Goal: Task Accomplishment & Management: Manage account settings

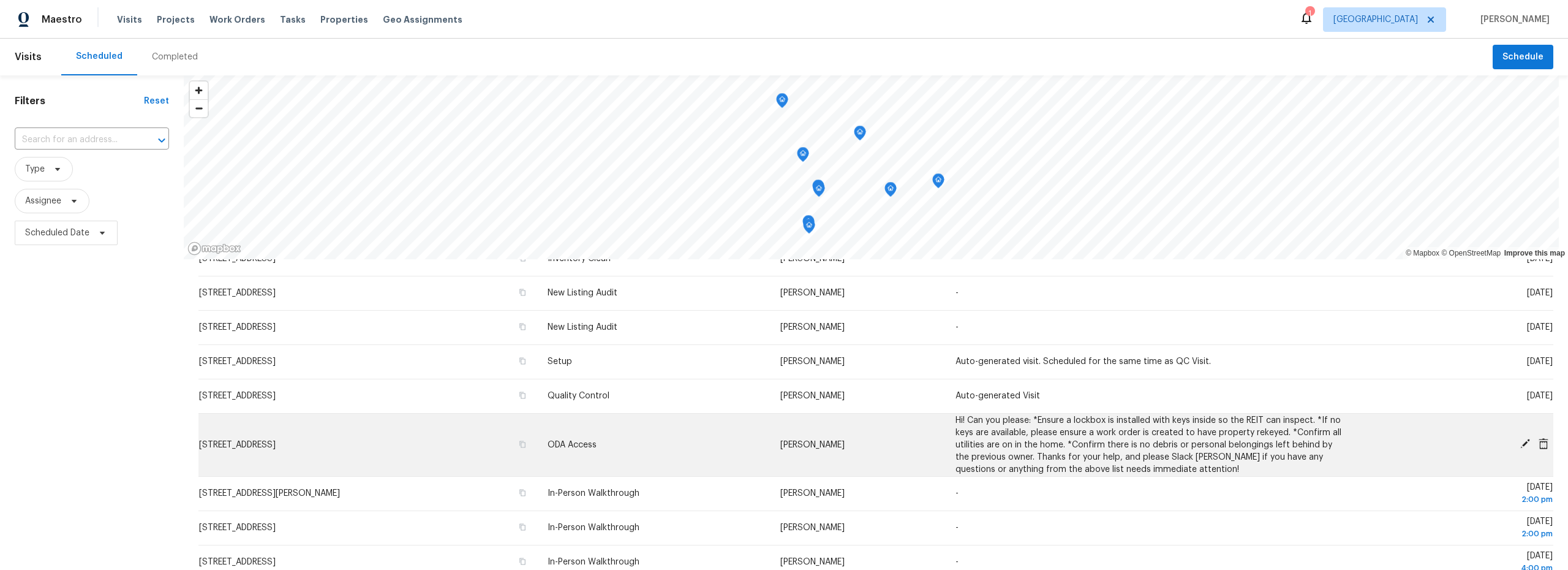
scroll to position [13, 0]
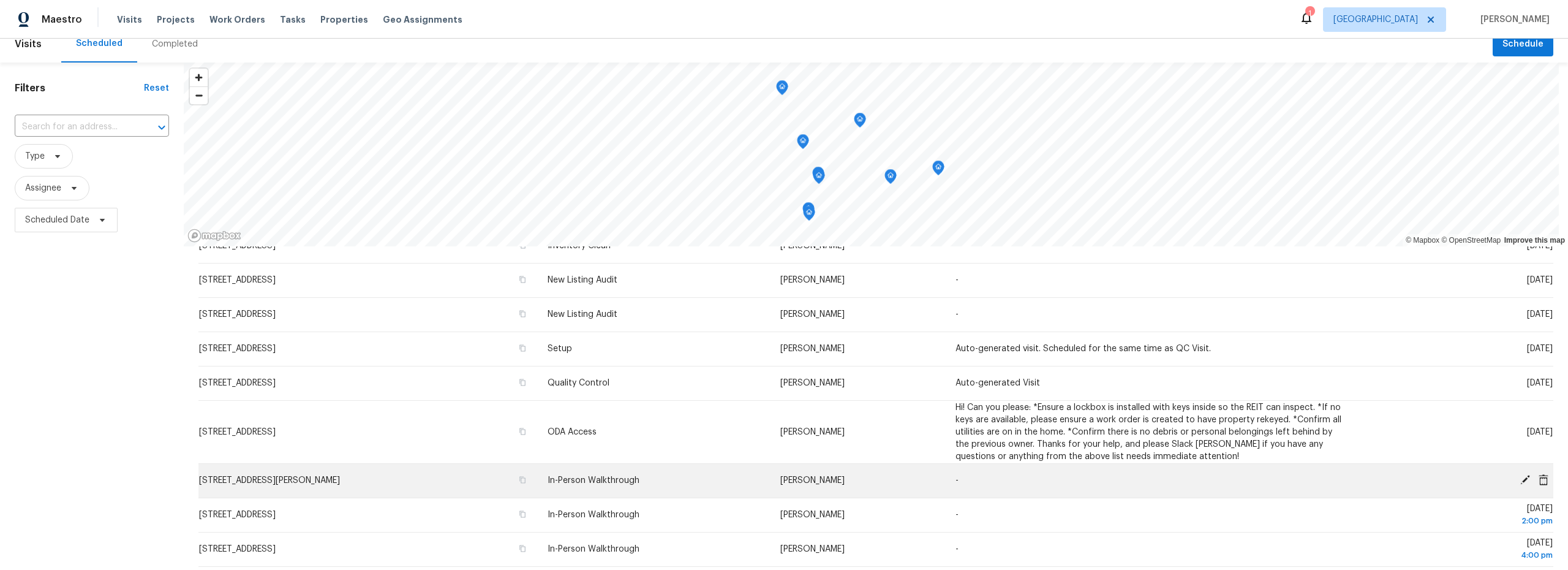
click at [1521, 481] on icon at bounding box center [1525, 480] width 9 height 10
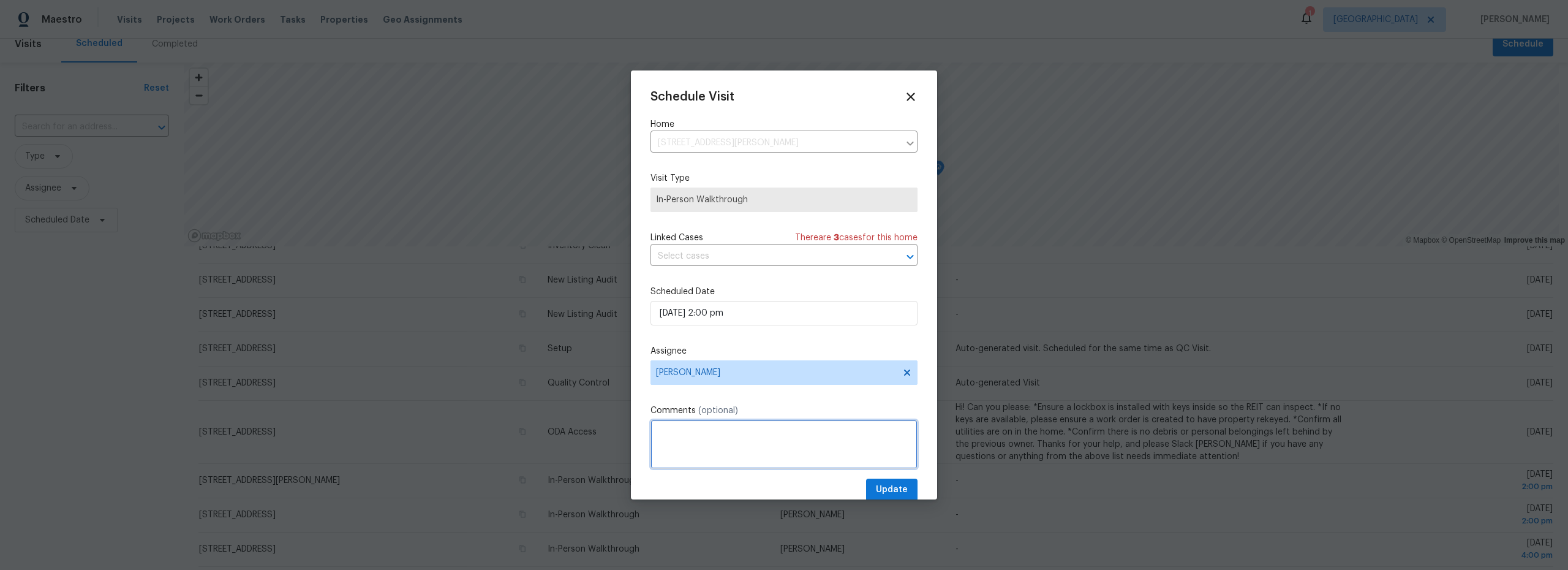
paste textarea "Lockbox on front door is 0912"
type textarea "Lockbox on front door is 0912"
click at [886, 487] on span "Update" at bounding box center [893, 490] width 32 height 15
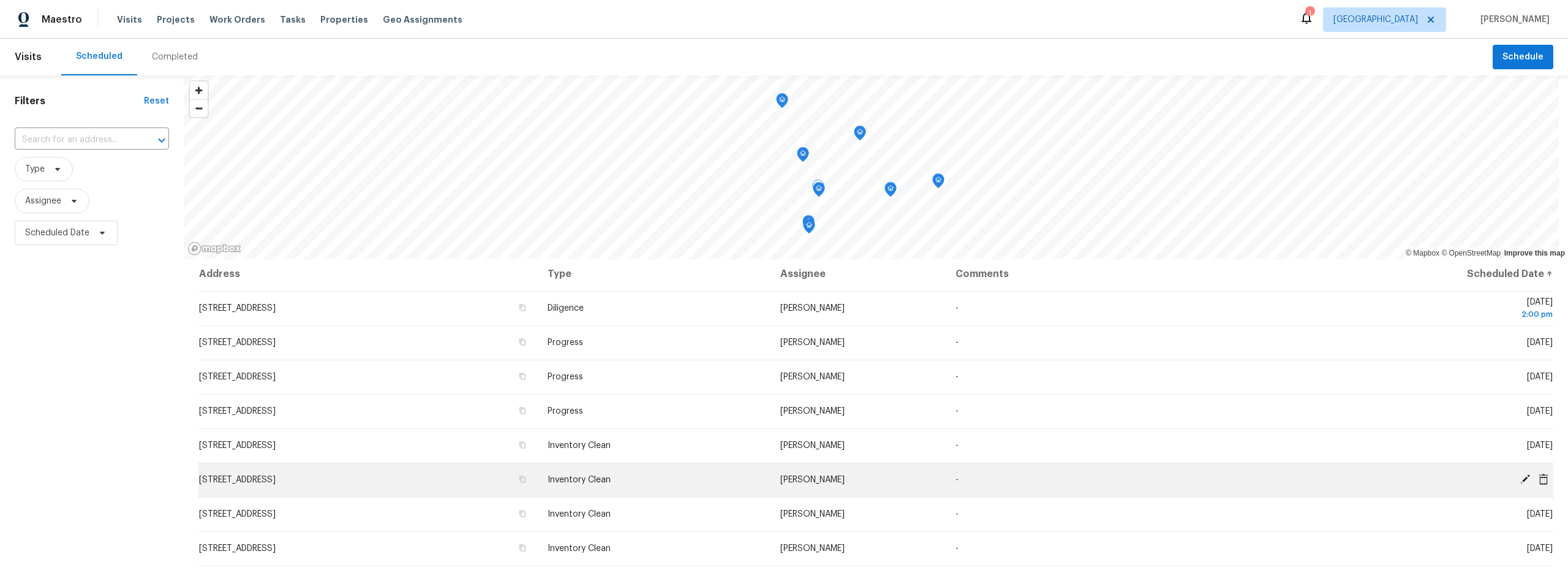
scroll to position [0, 0]
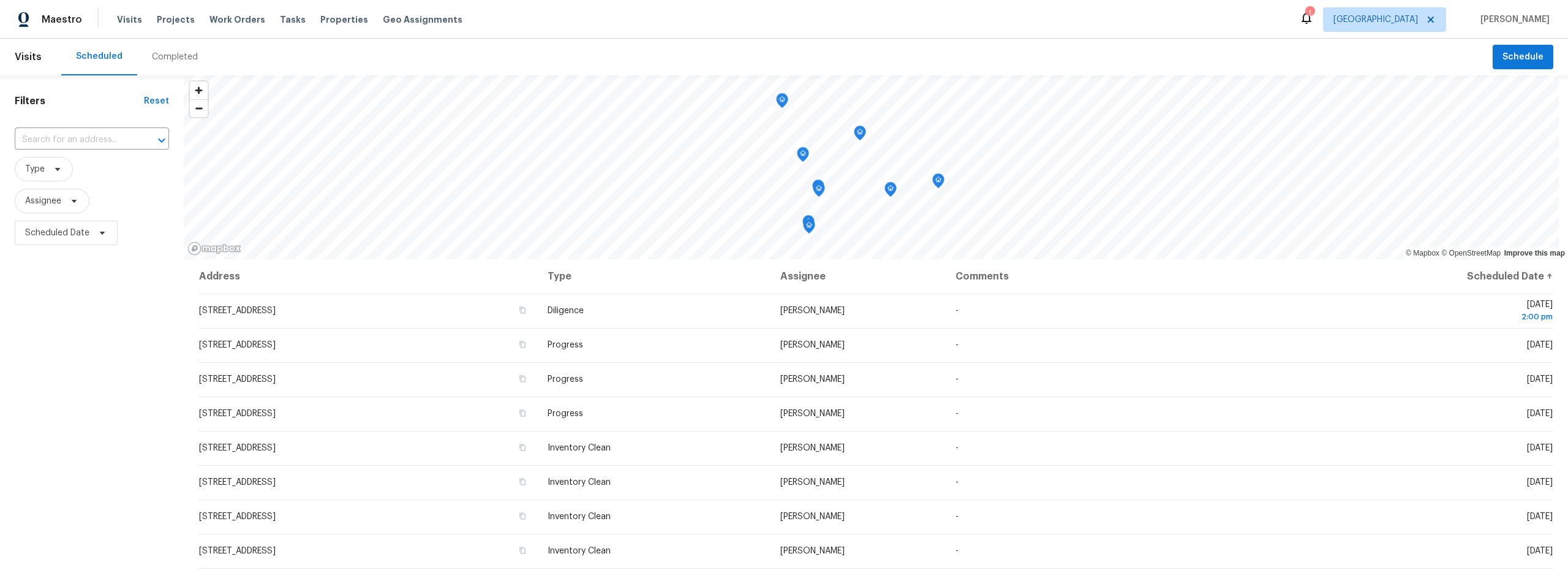
click at [175, 52] on div "Completed" at bounding box center [175, 57] width 46 height 12
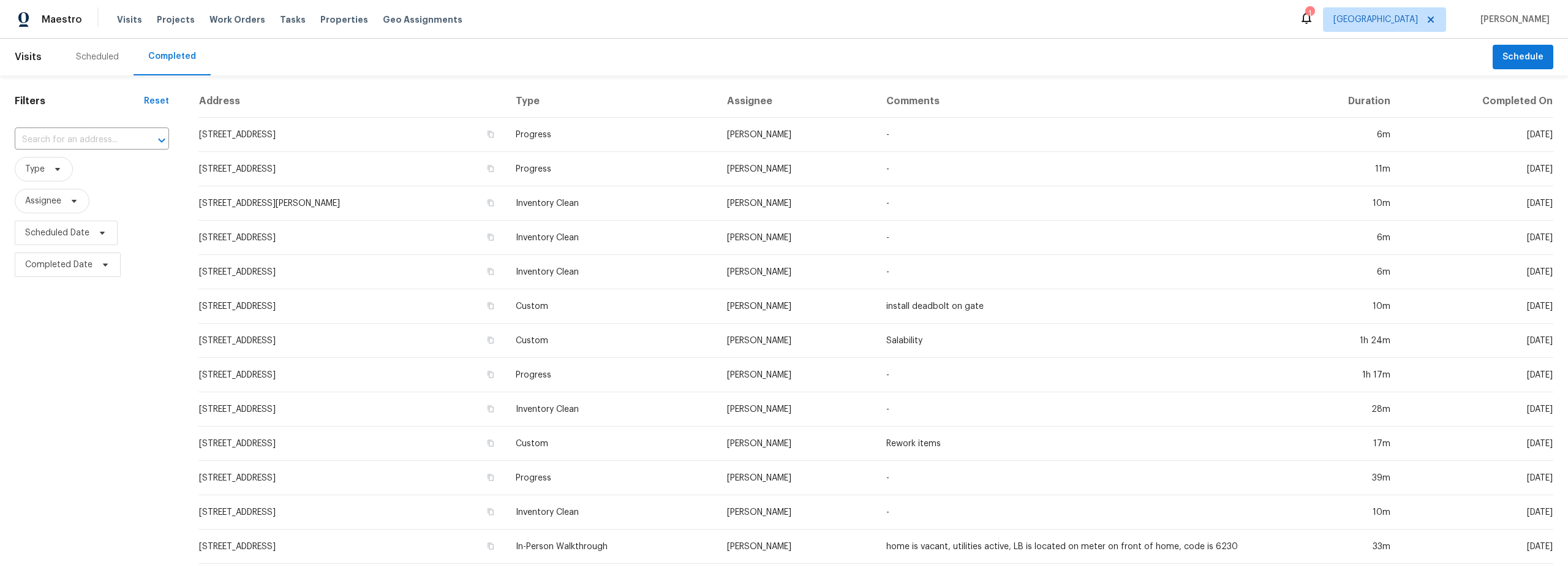
click at [104, 57] on div "Scheduled" at bounding box center [97, 57] width 43 height 12
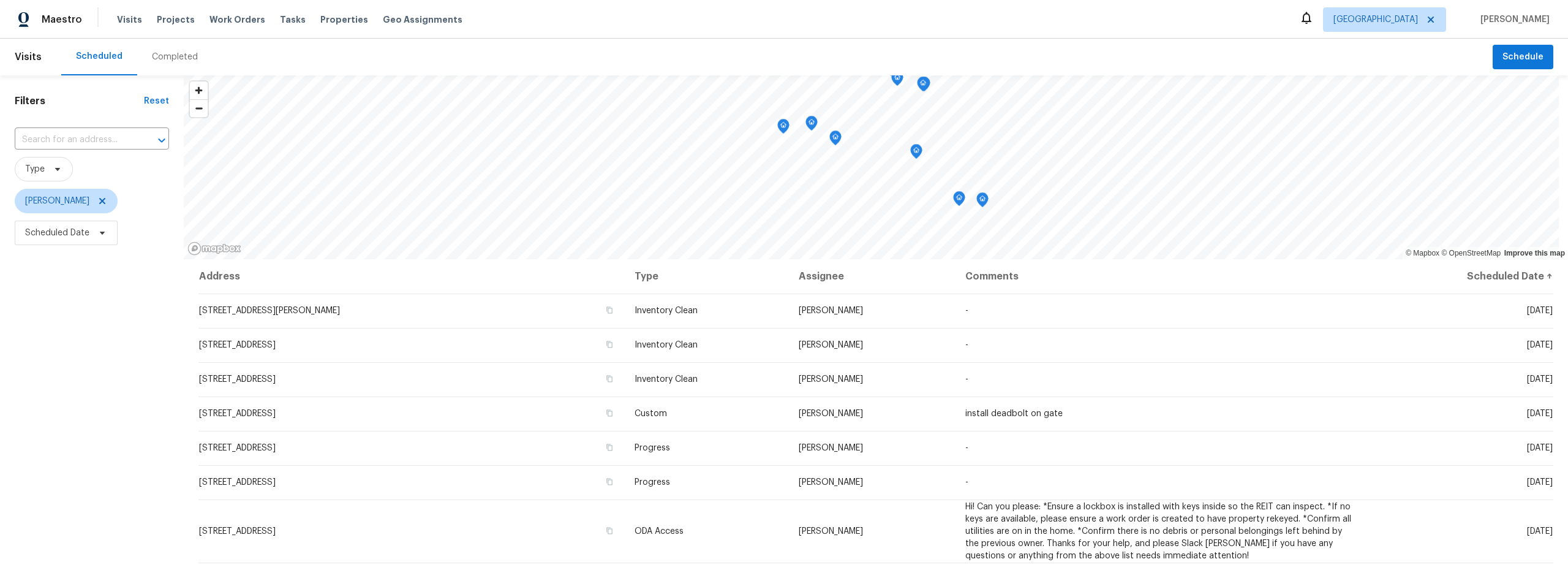
scroll to position [46, 0]
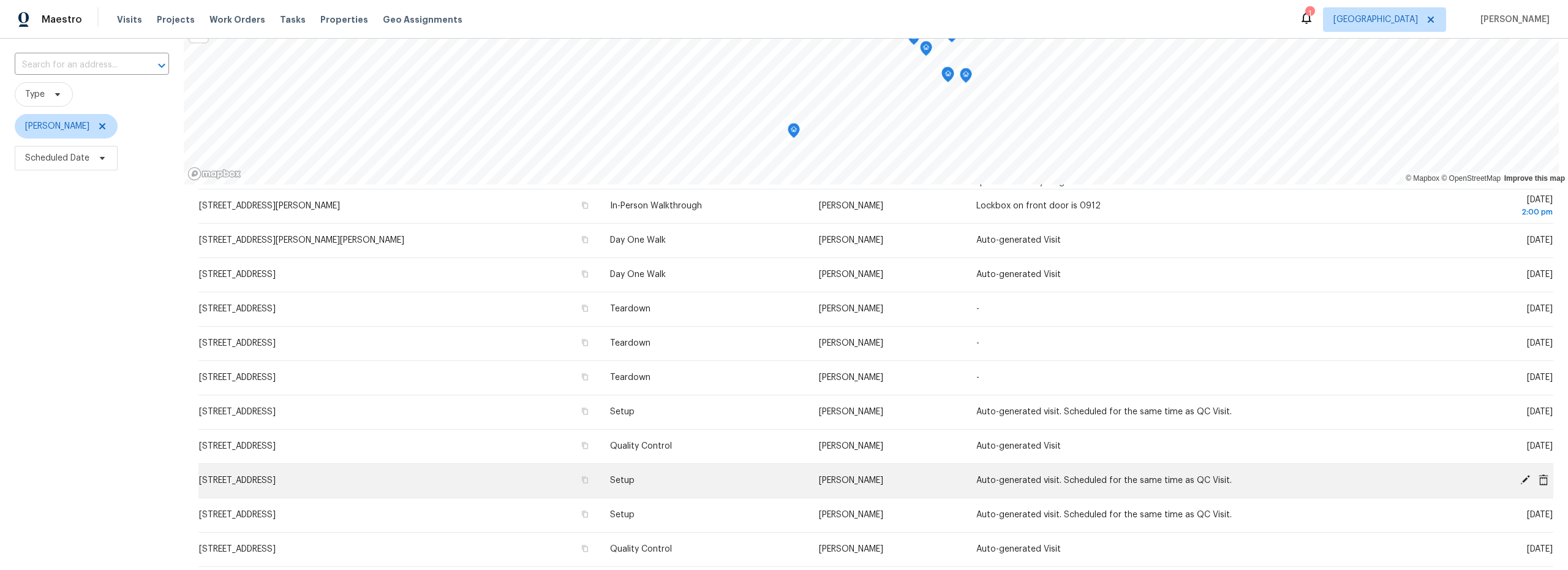
scroll to position [94, 0]
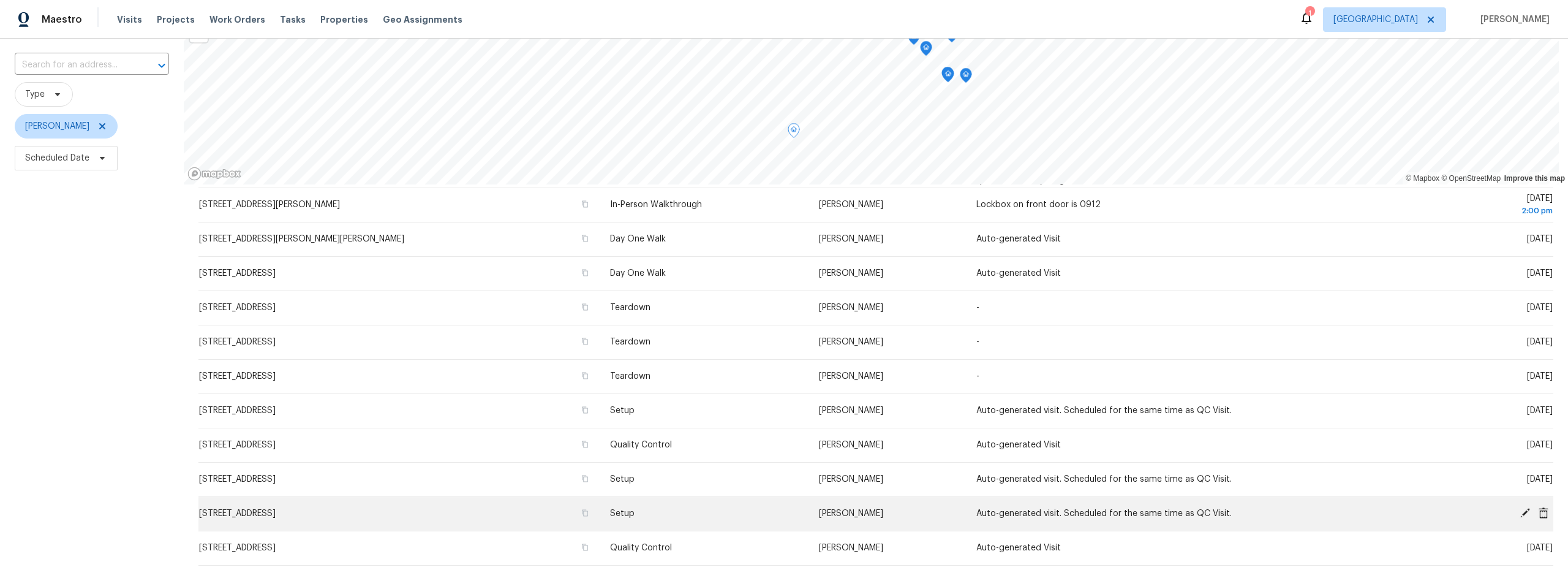
click at [1521, 514] on icon at bounding box center [1526, 513] width 11 height 11
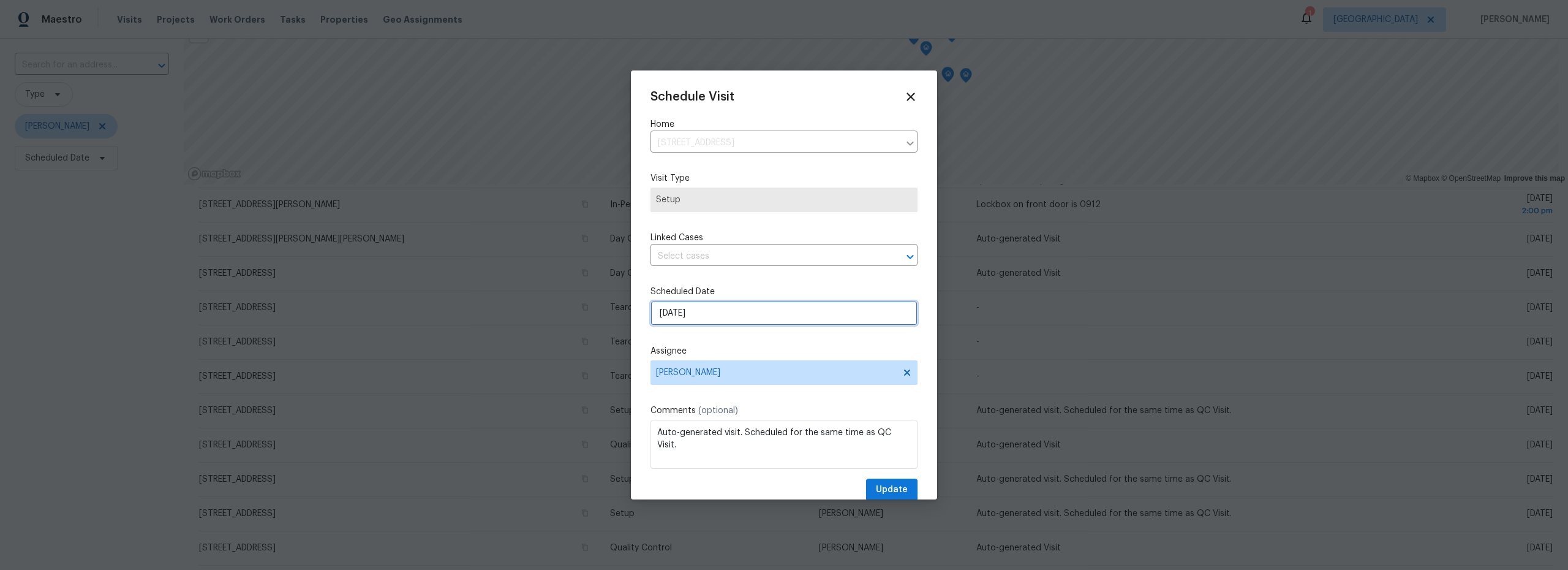
click at [729, 316] on input "10/1/2025" at bounding box center [784, 314] width 267 height 25
select select "9"
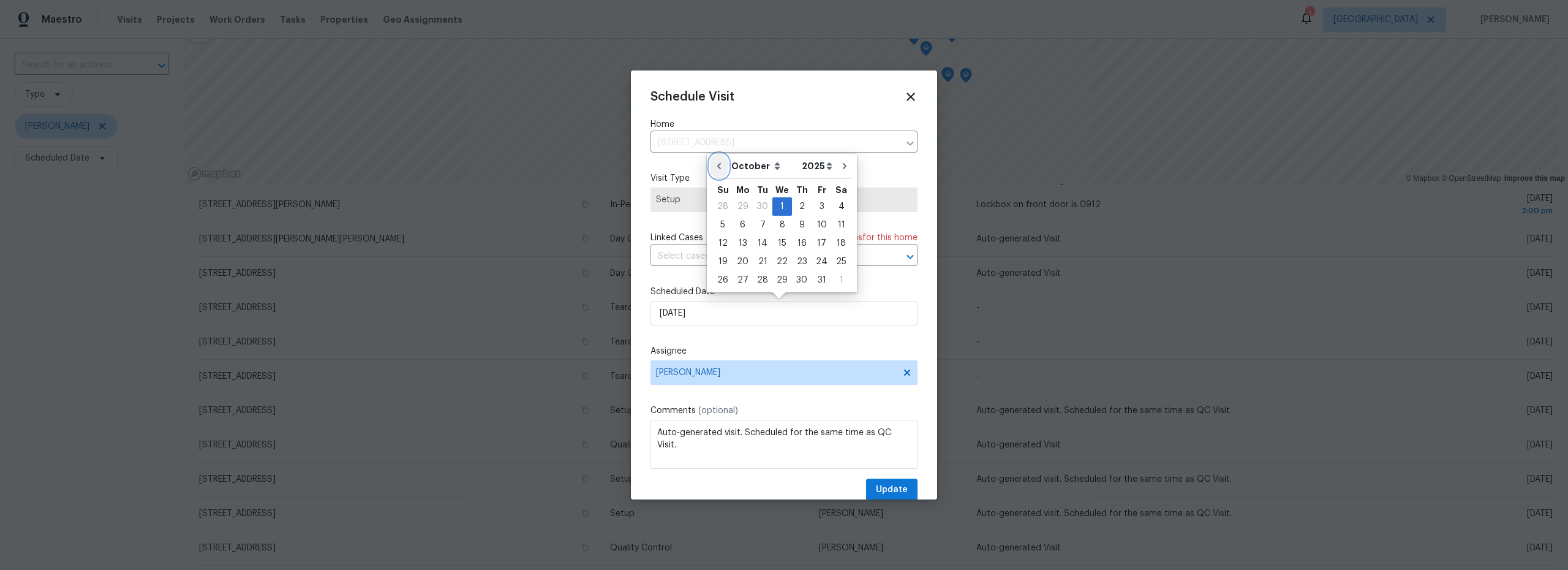
click at [720, 172] on button "Go to previous month" at bounding box center [719, 166] width 18 height 25
type input "9/25/2025"
select select "8"
click at [817, 263] on div "26" at bounding box center [822, 261] width 20 height 17
type input "9/26/2025"
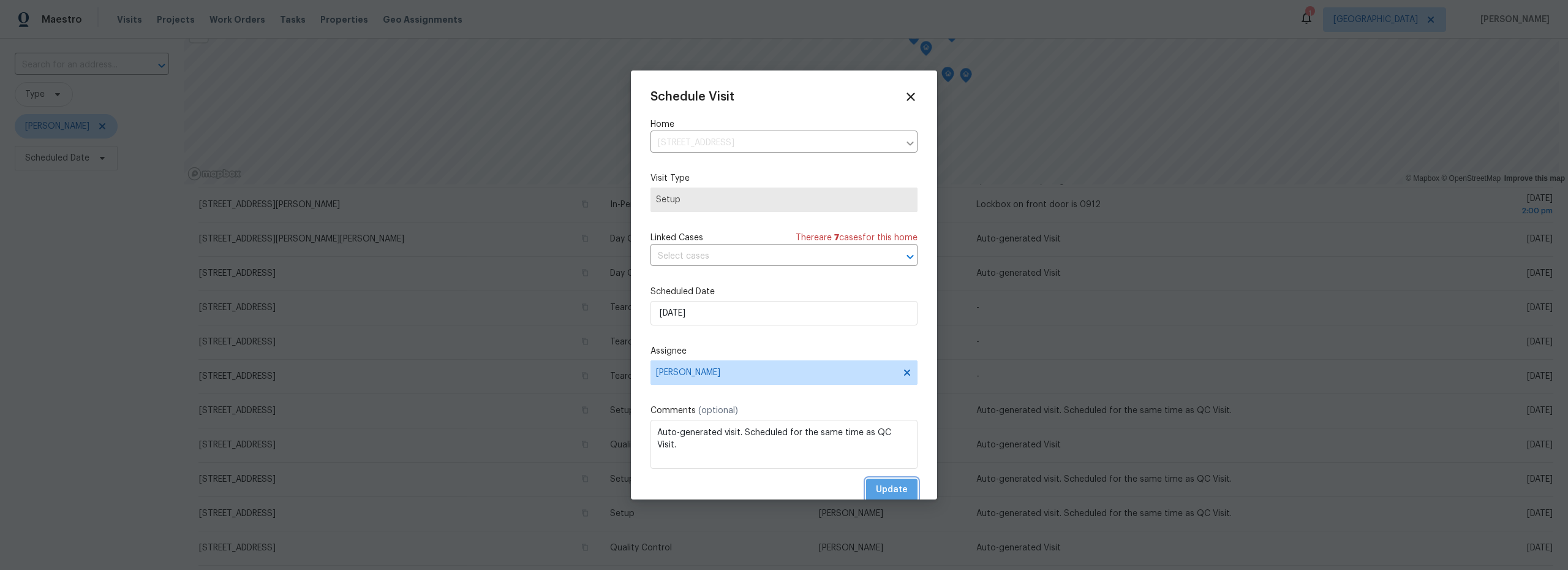
click at [884, 489] on span "Update" at bounding box center [893, 490] width 32 height 15
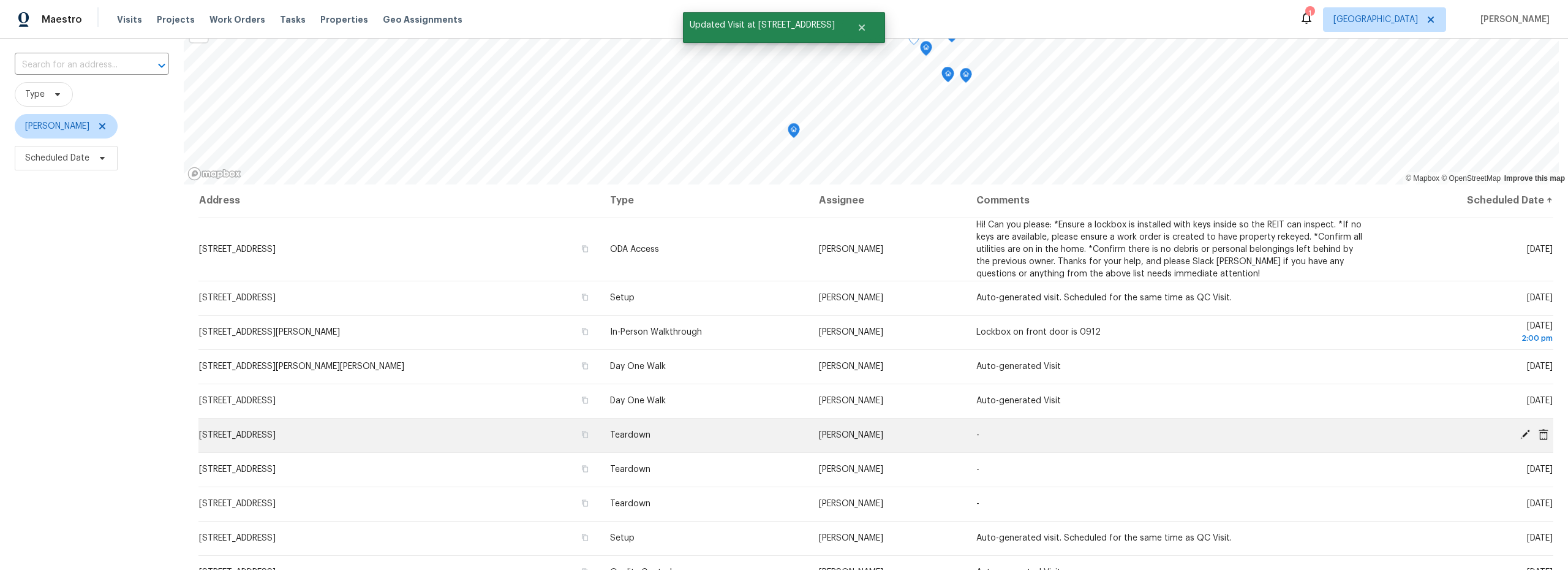
scroll to position [0, 0]
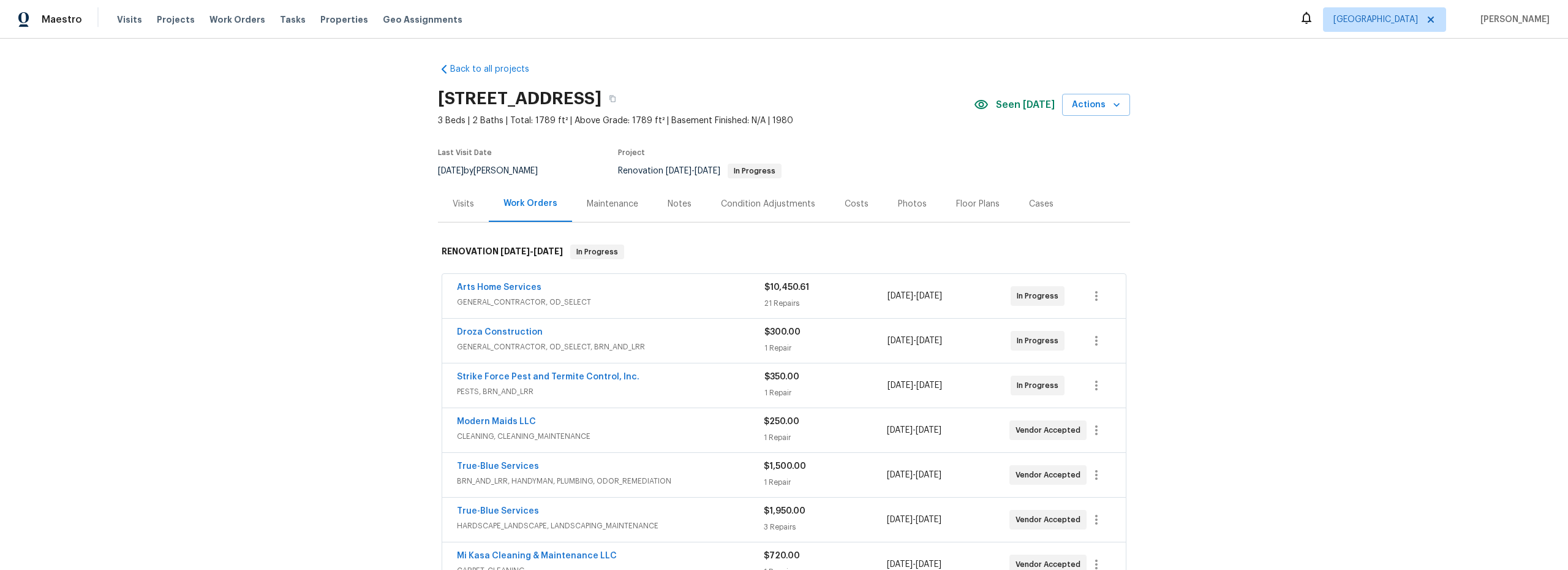
scroll to position [37, 0]
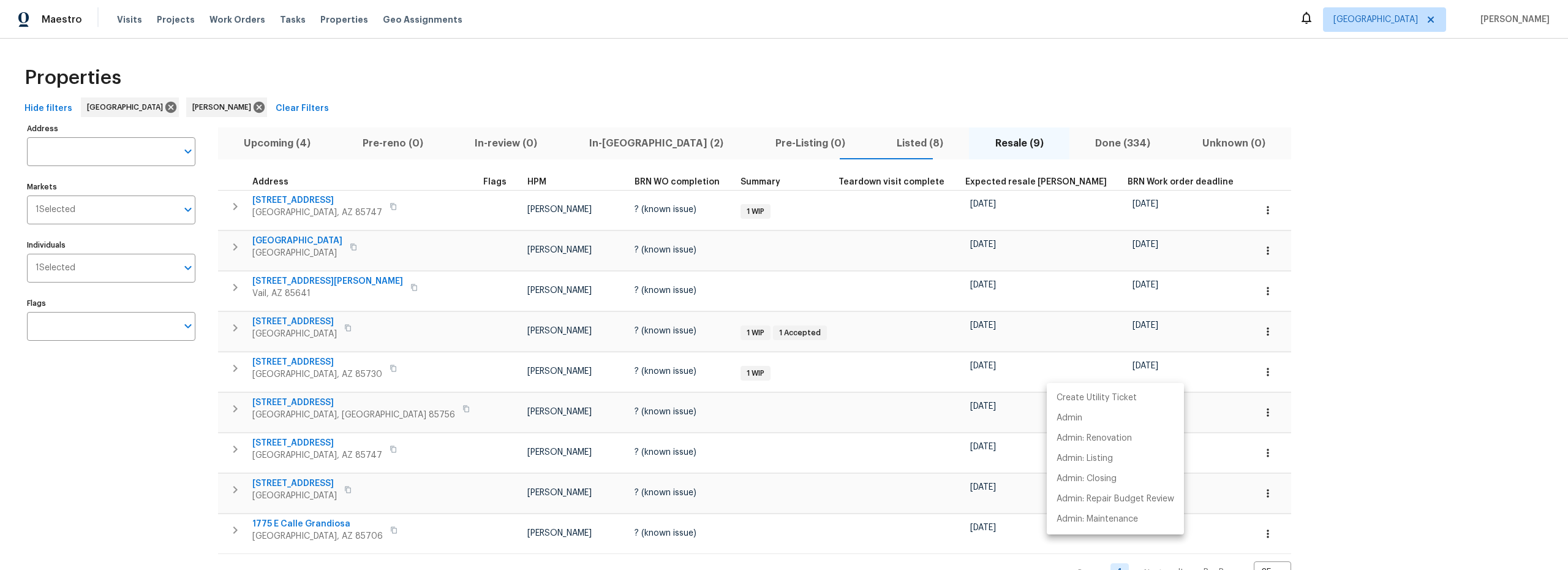
scroll to position [43, 0]
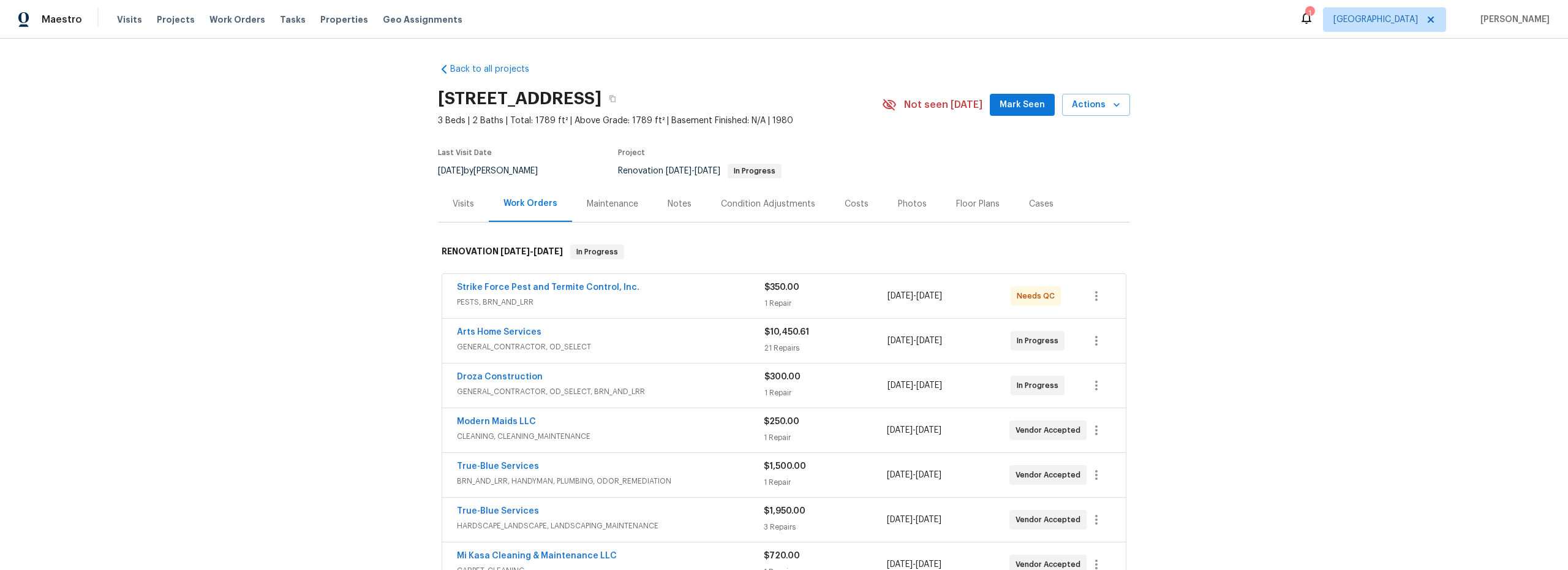
click at [845, 208] on div "Costs" at bounding box center [857, 203] width 24 height 12
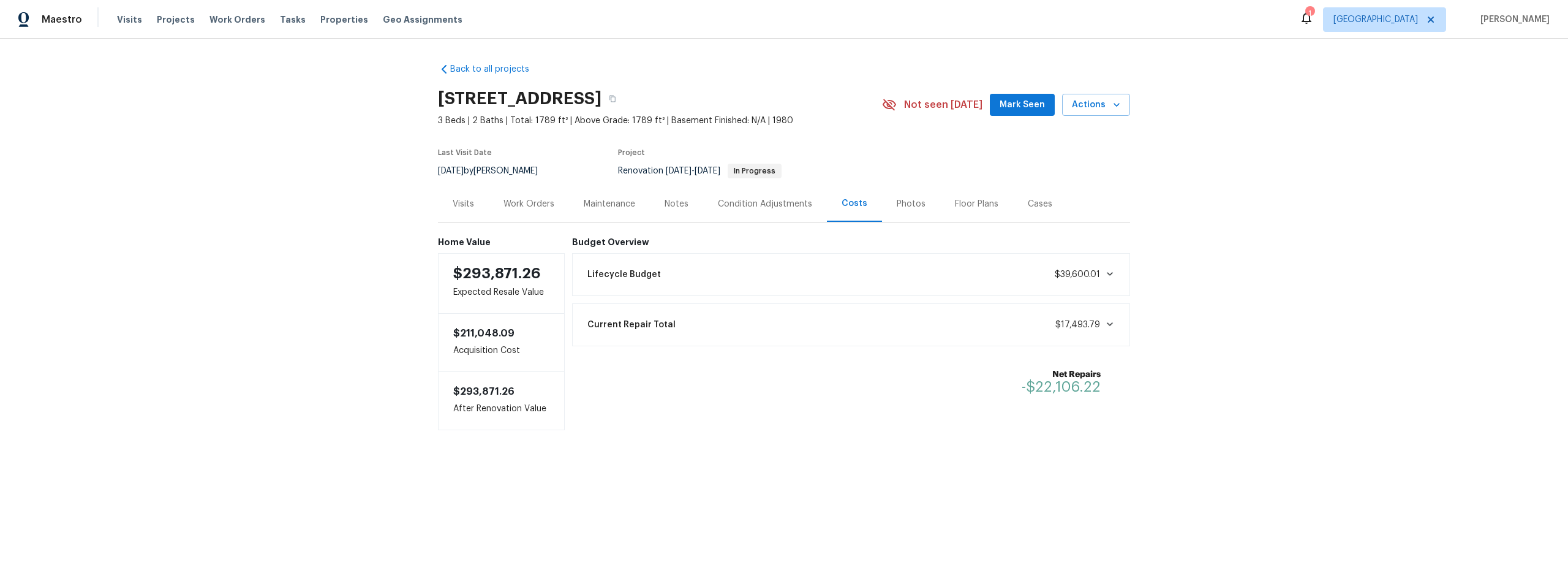
click at [522, 208] on div "Work Orders" at bounding box center [529, 203] width 51 height 12
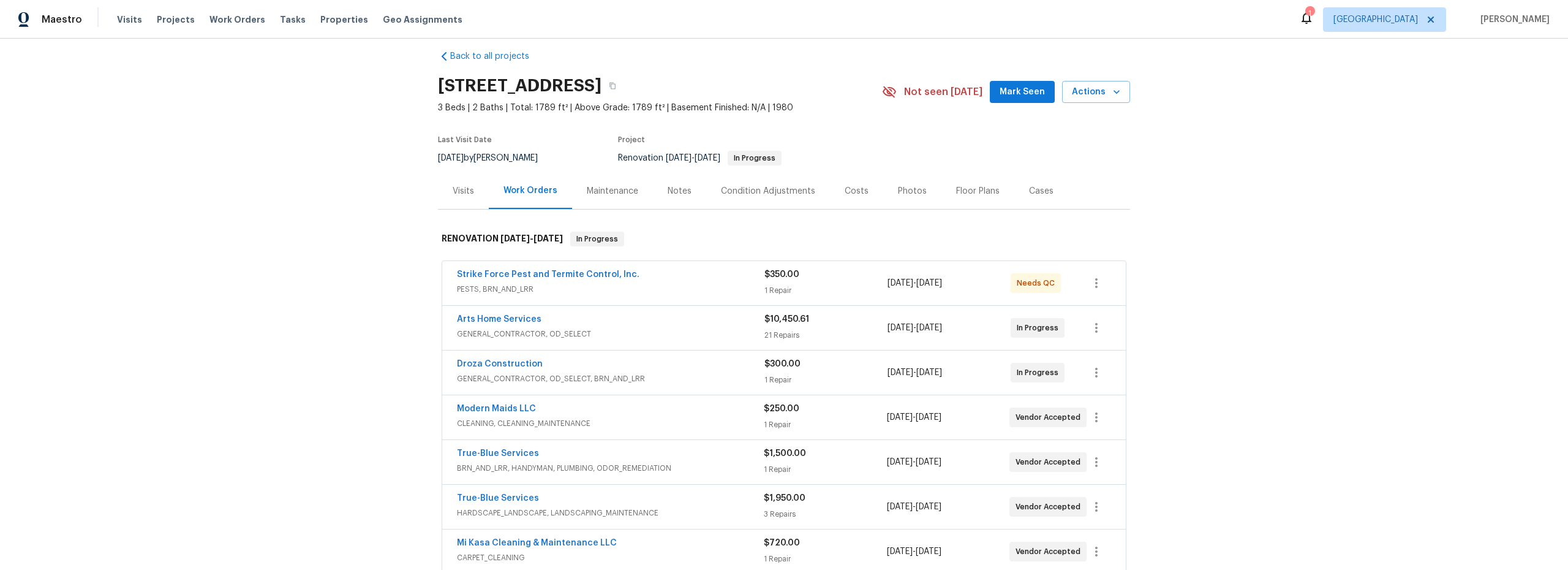
scroll to position [86, 0]
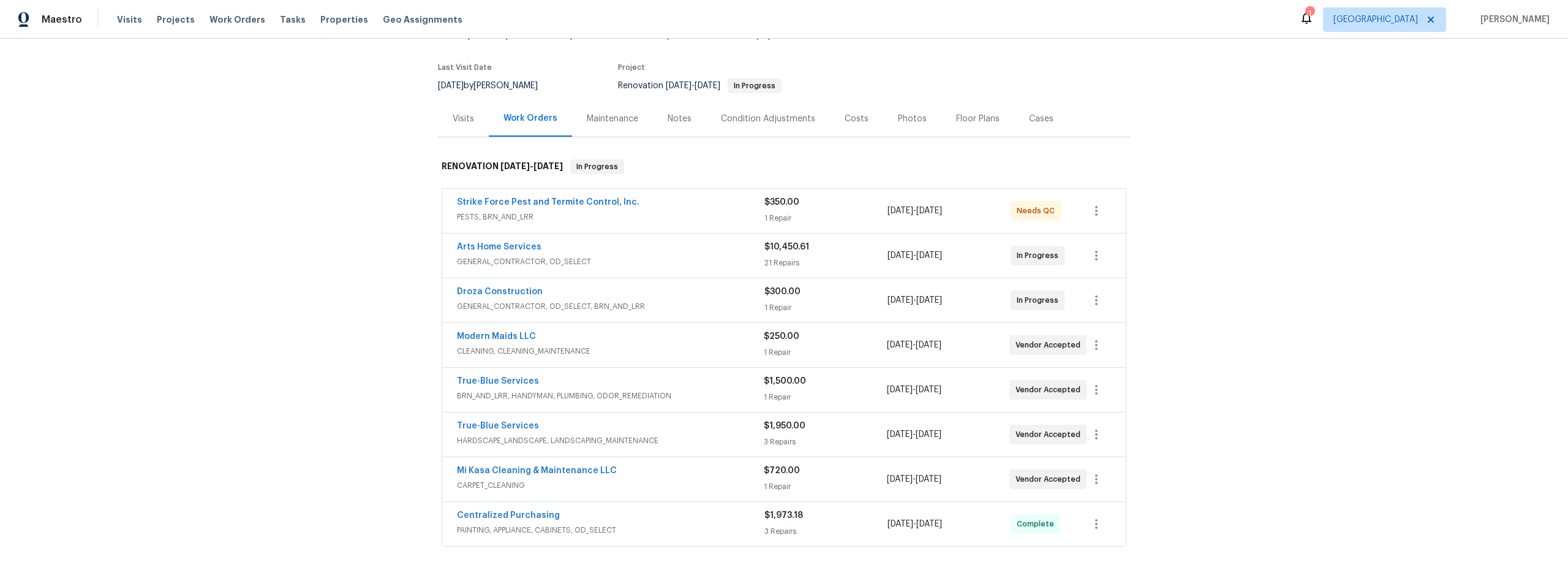
click at [693, 218] on span "PESTS, BRN_AND_LRR" at bounding box center [611, 217] width 308 height 12
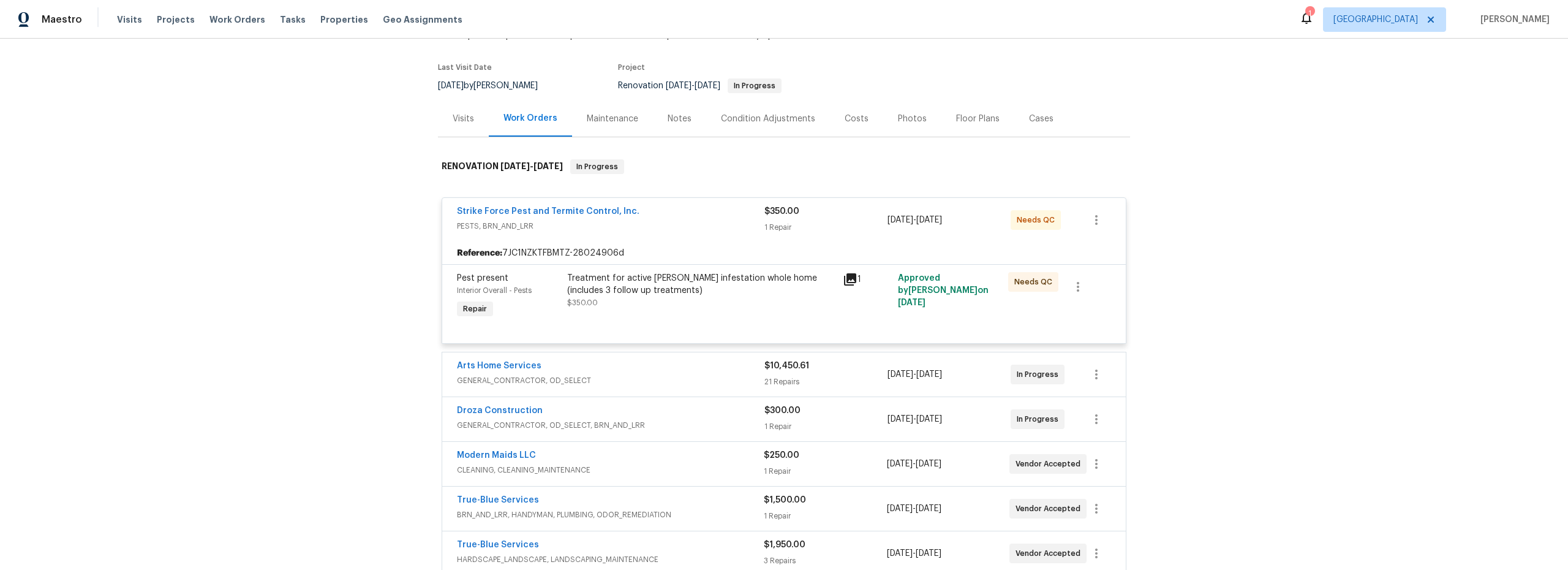
click at [781, 301] on div "Treatment for active roach infestation whole home (includes 3 follow up treatme…" at bounding box center [701, 290] width 269 height 37
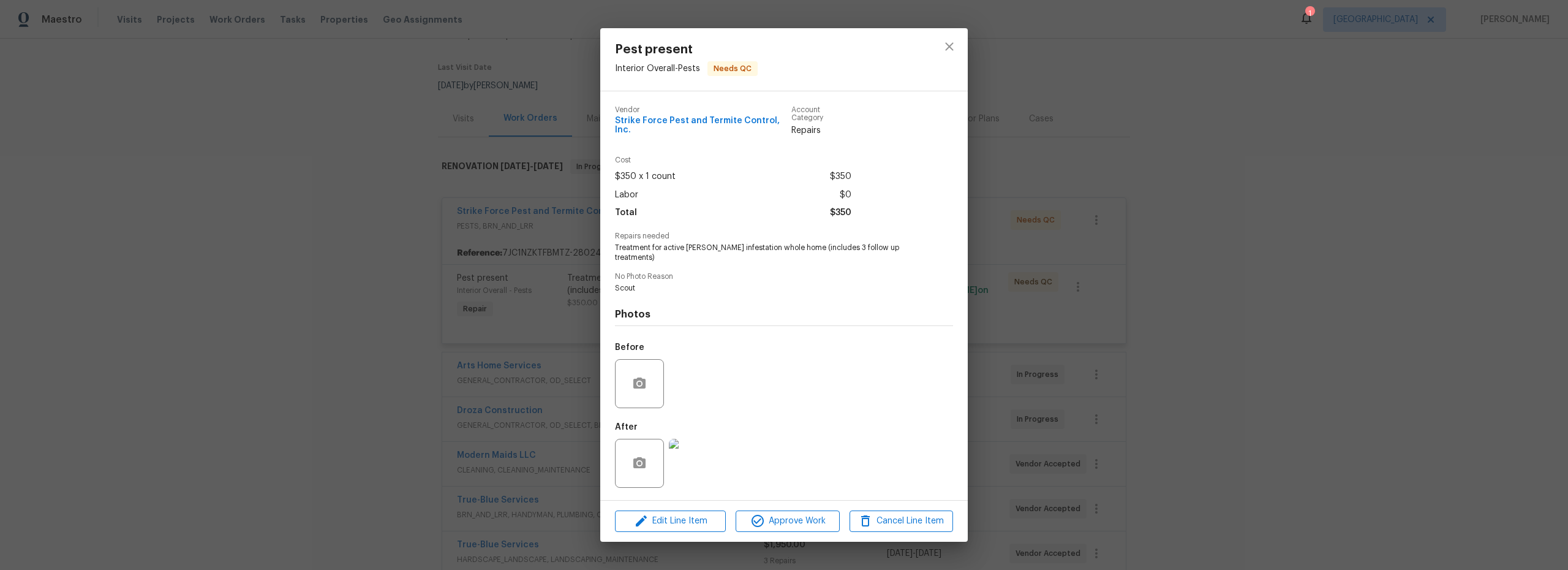
click at [708, 464] on img at bounding box center [693, 464] width 49 height 49
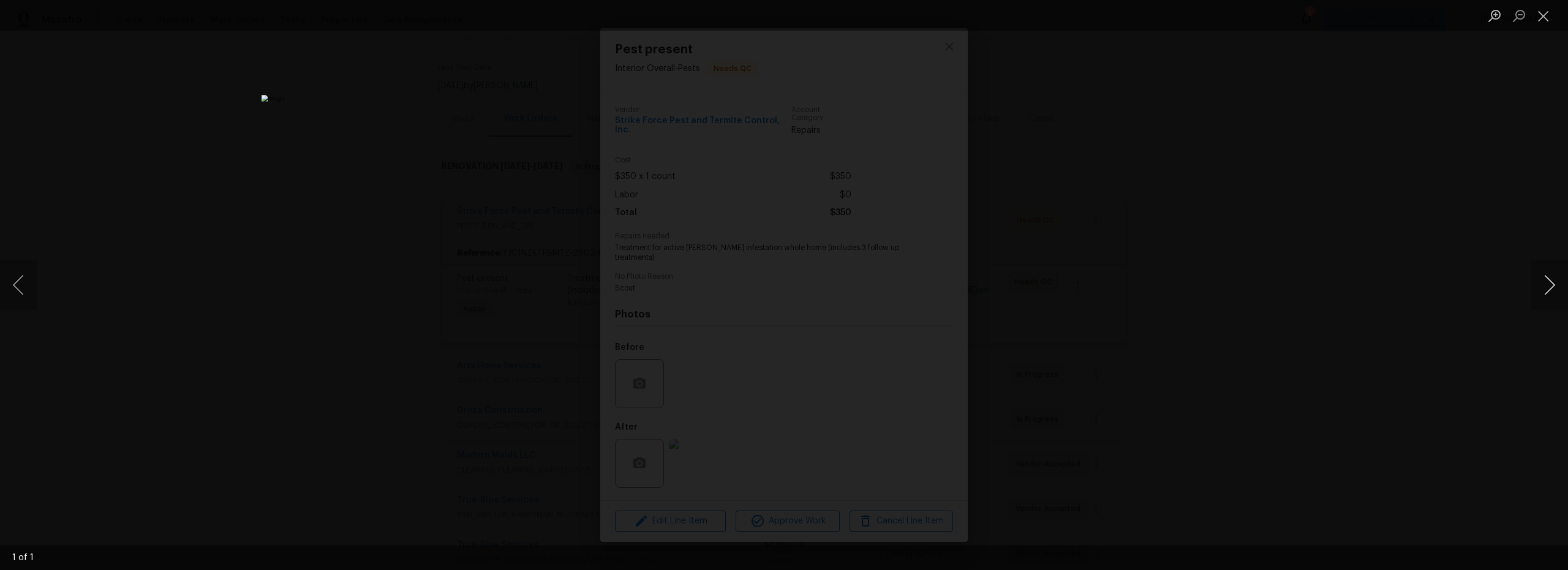
click at [1546, 280] on button "Next image" at bounding box center [1550, 285] width 37 height 49
click at [1546, 22] on button "Close lightbox" at bounding box center [1544, 15] width 25 height 22
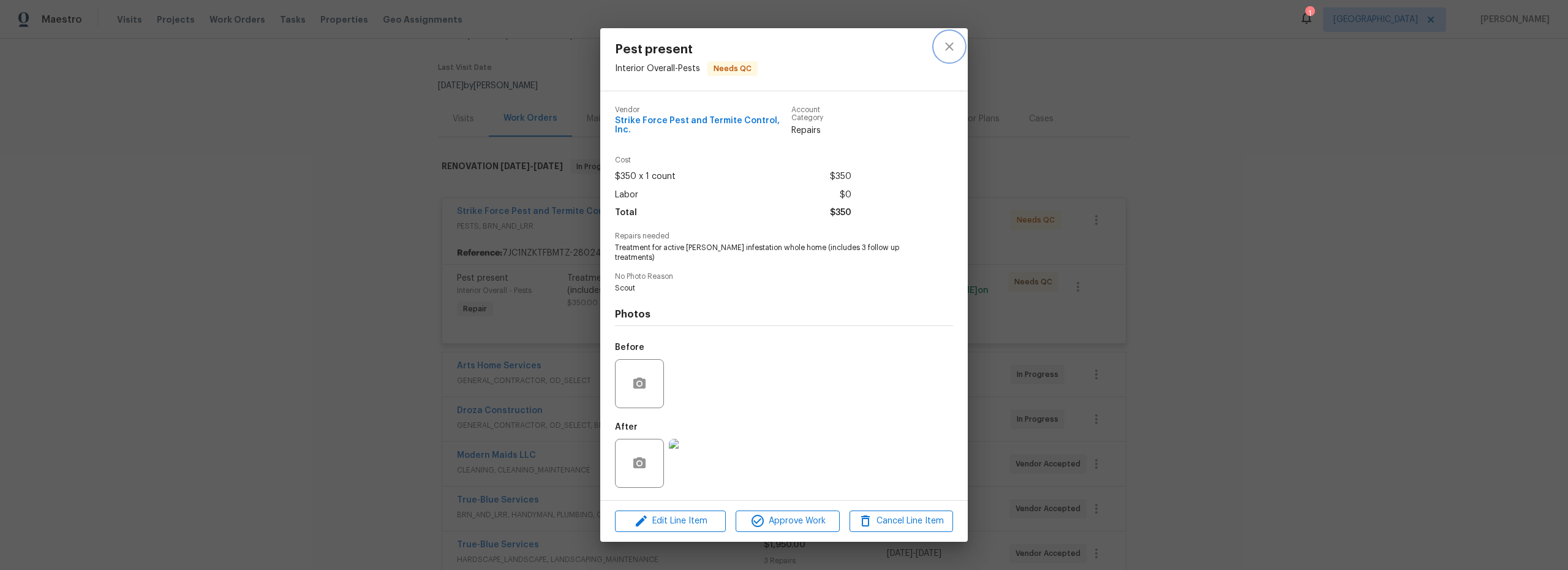
click at [951, 51] on icon "close" at bounding box center [949, 47] width 8 height 8
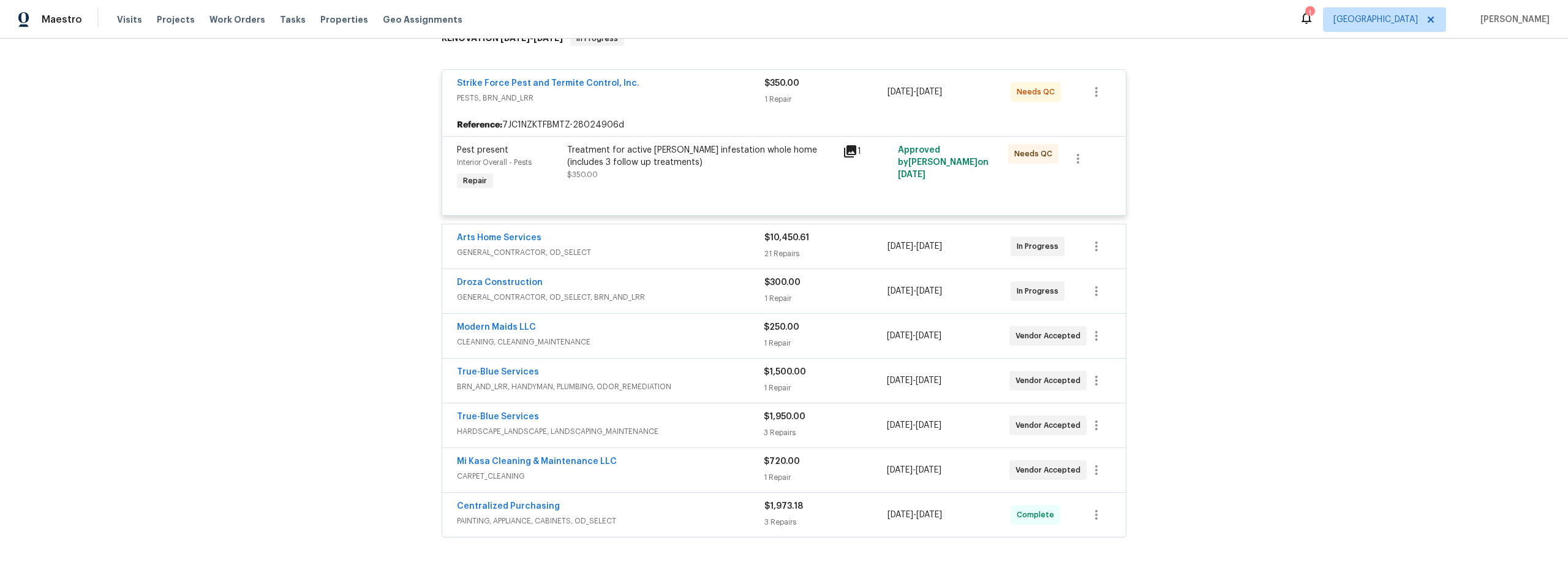
scroll to position [0, 0]
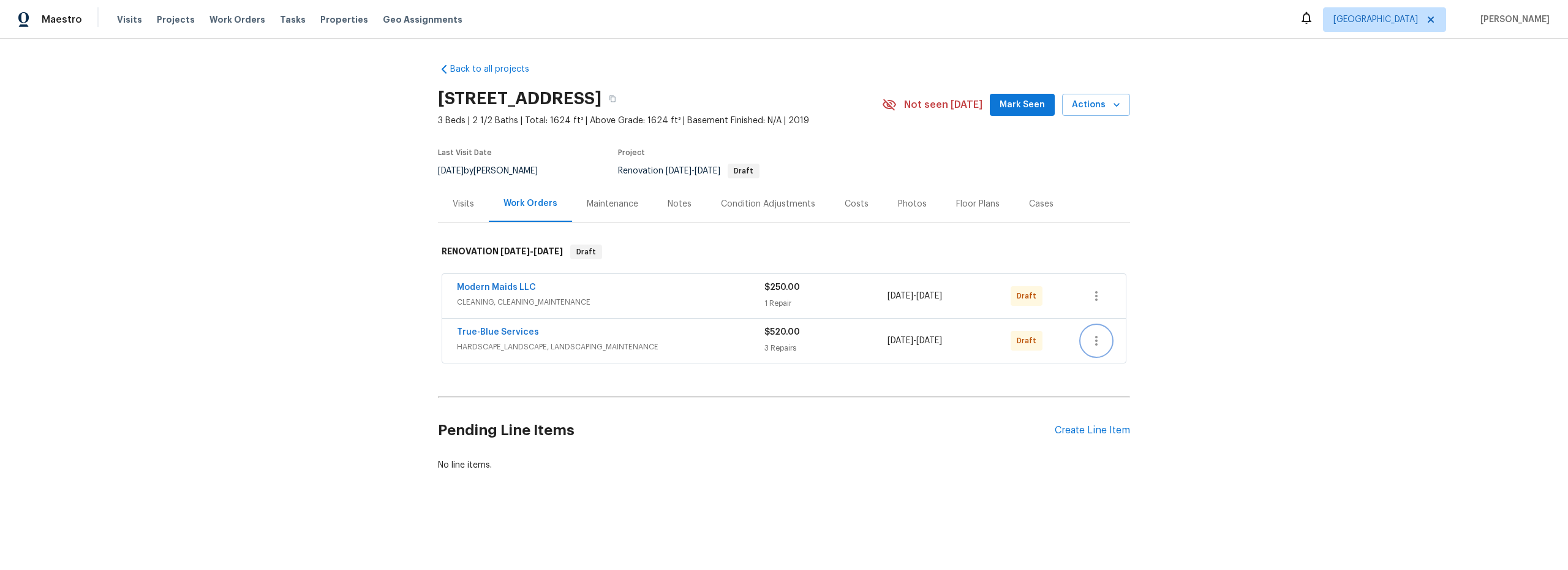
click at [1094, 347] on icon "button" at bounding box center [1096, 340] width 14 height 14
click at [1104, 343] on li "Send to Vendor" at bounding box center [1143, 340] width 132 height 20
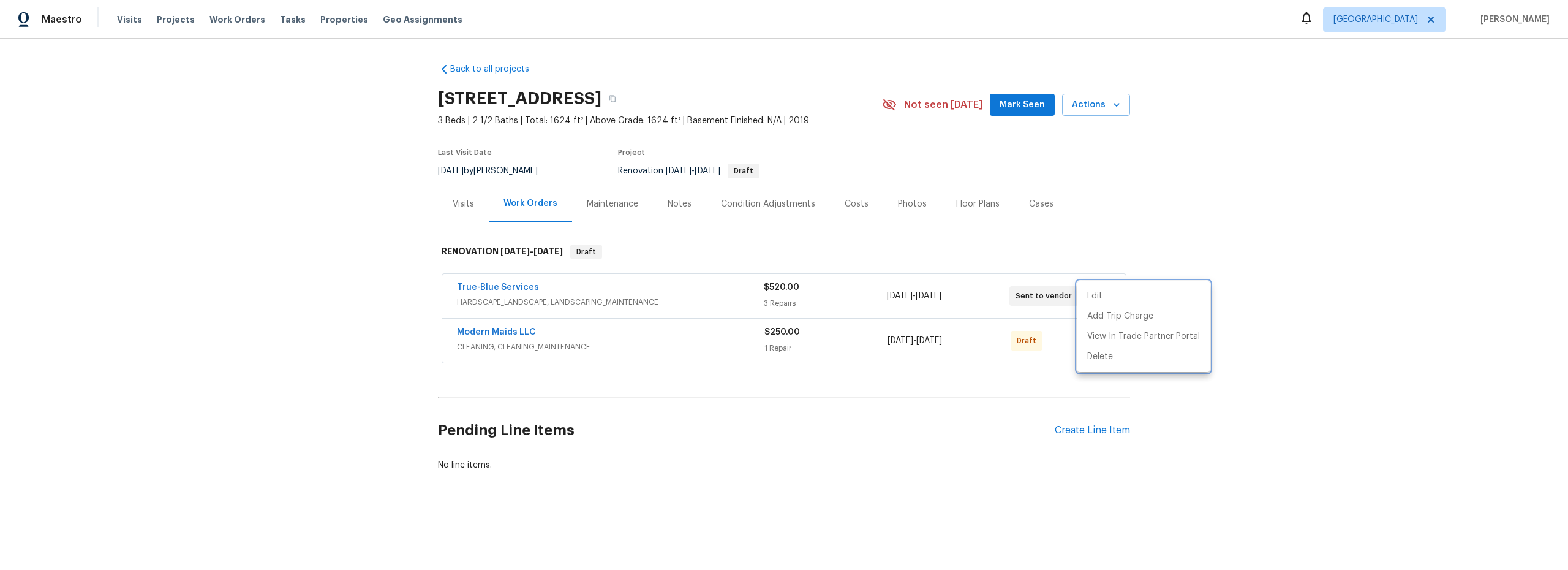
click at [1059, 368] on div at bounding box center [784, 285] width 1568 height 570
click at [1093, 341] on icon "button" at bounding box center [1096, 340] width 14 height 14
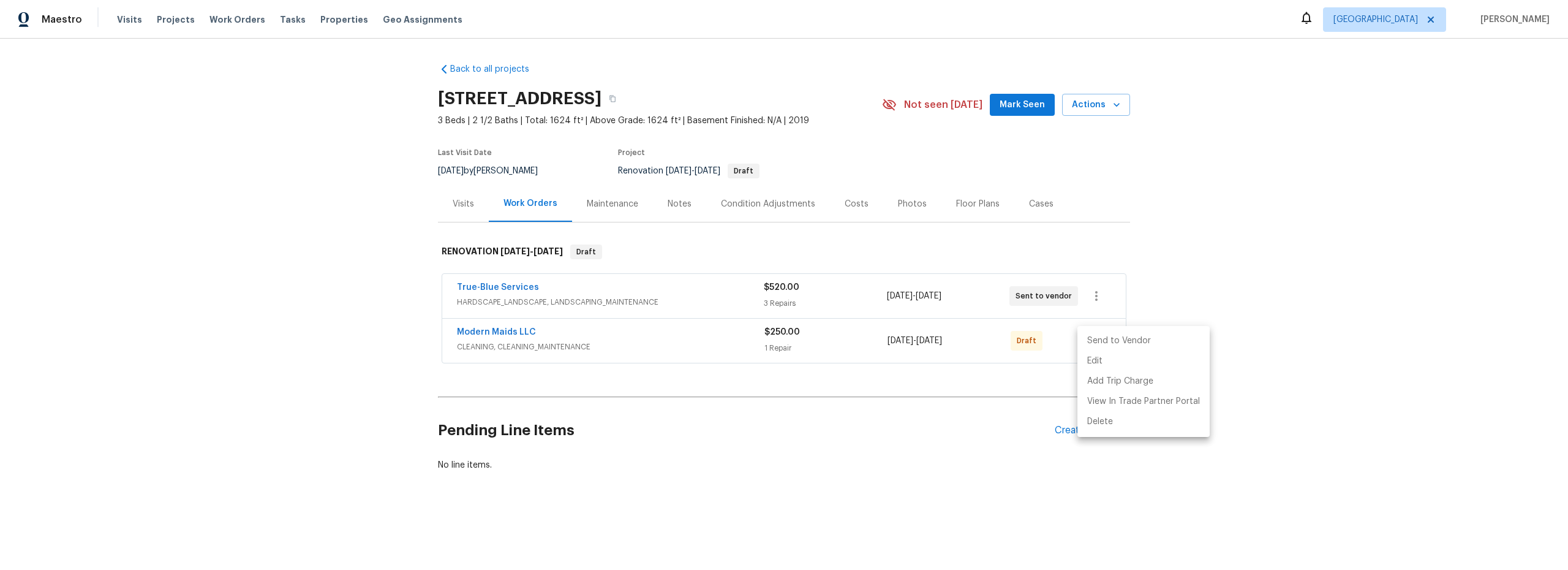
drag, startPoint x: 1101, startPoint y: 343, endPoint x: 1090, endPoint y: 348, distance: 12.1
click at [1101, 343] on li "Send to Vendor" at bounding box center [1143, 340] width 132 height 20
click at [974, 378] on div at bounding box center [784, 285] width 1568 height 570
click at [1200, 404] on div "Back to all projects 478 S Contempo Dr, Tucson, AZ 85710 3 Beds | 2 1/2 Baths |…" at bounding box center [784, 296] width 1568 height 516
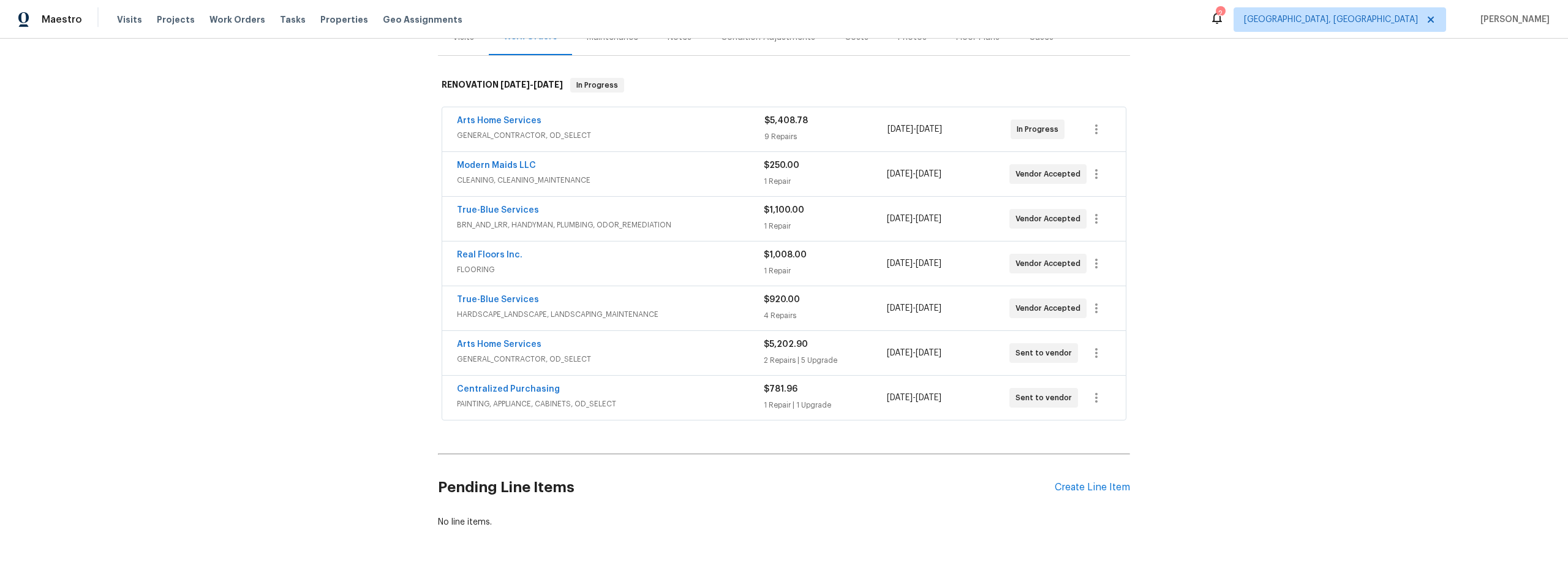
scroll to position [168, 0]
click at [1095, 311] on icon "button" at bounding box center [1096, 307] width 3 height 10
click at [1099, 307] on li "Edit" at bounding box center [1143, 307] width 132 height 20
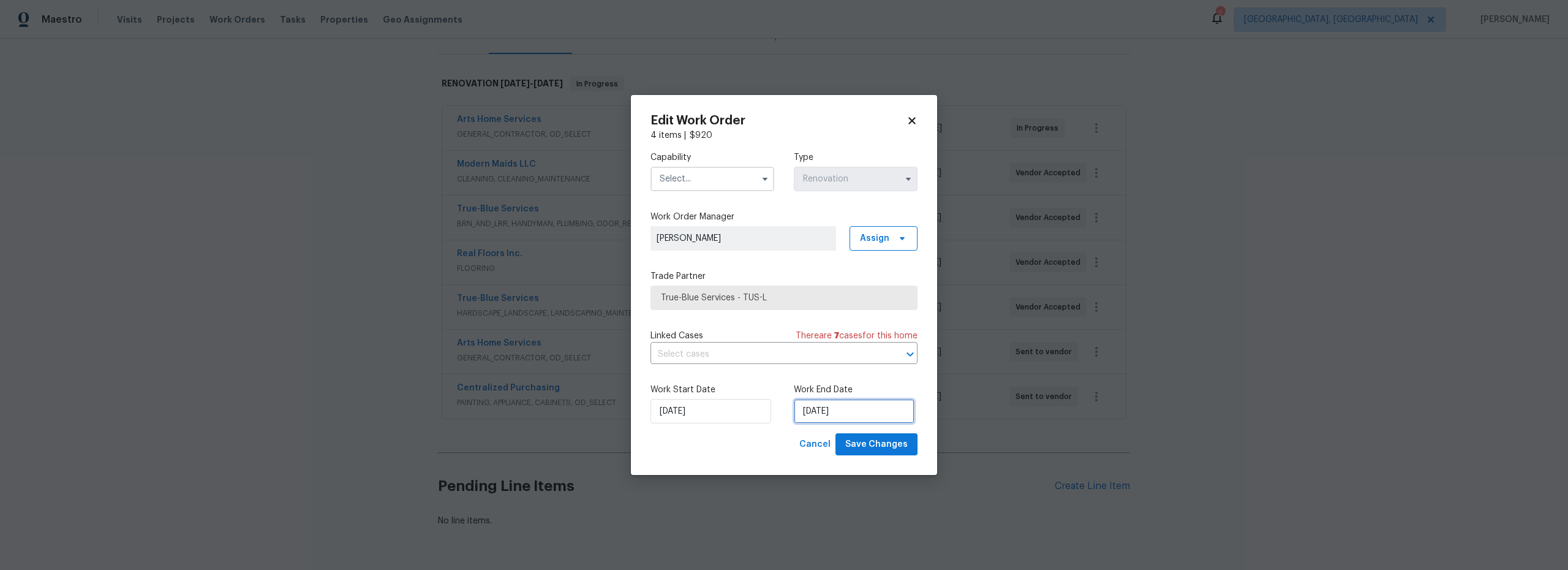
click at [837, 415] on input "[DATE]" at bounding box center [854, 411] width 121 height 25
click at [814, 378] on div "29" at bounding box center [812, 377] width 20 height 17
type input "9/29/2025"
click at [705, 178] on input "text" at bounding box center [712, 179] width 123 height 25
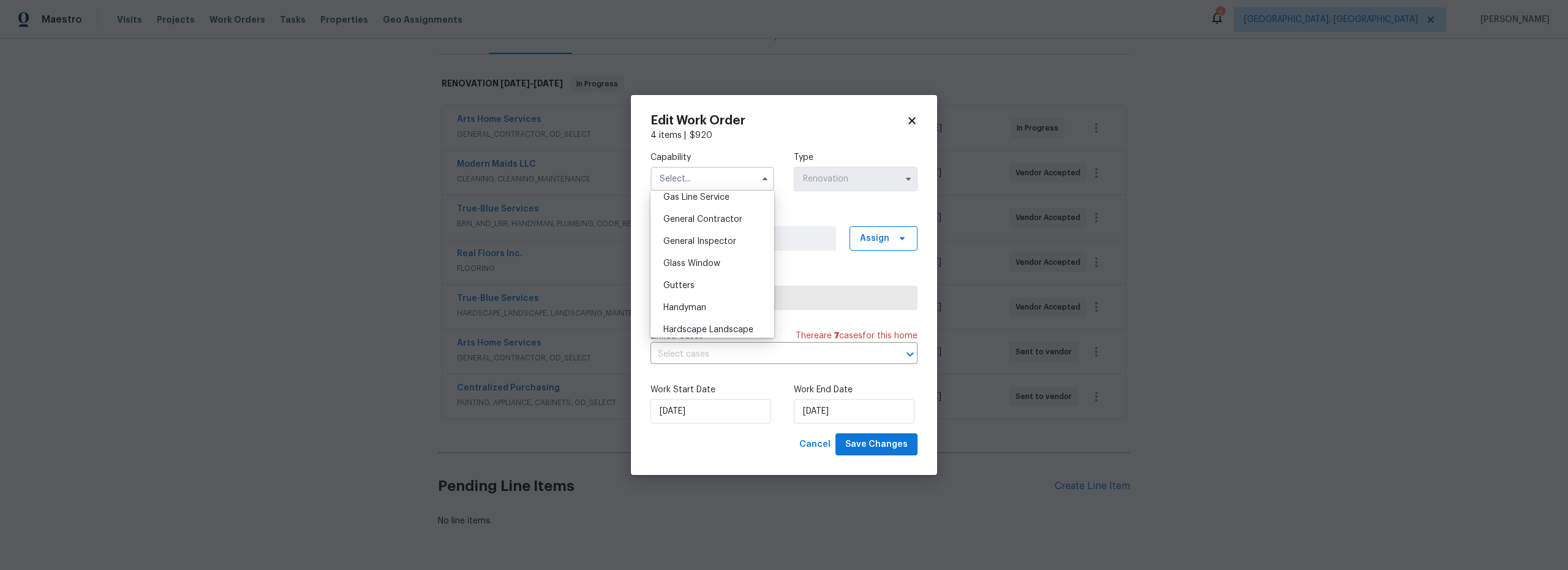
scroll to position [612, 0]
click at [702, 294] on span "Hardscape Landscape" at bounding box center [708, 289] width 90 height 9
type input "Hardscape Landscape"
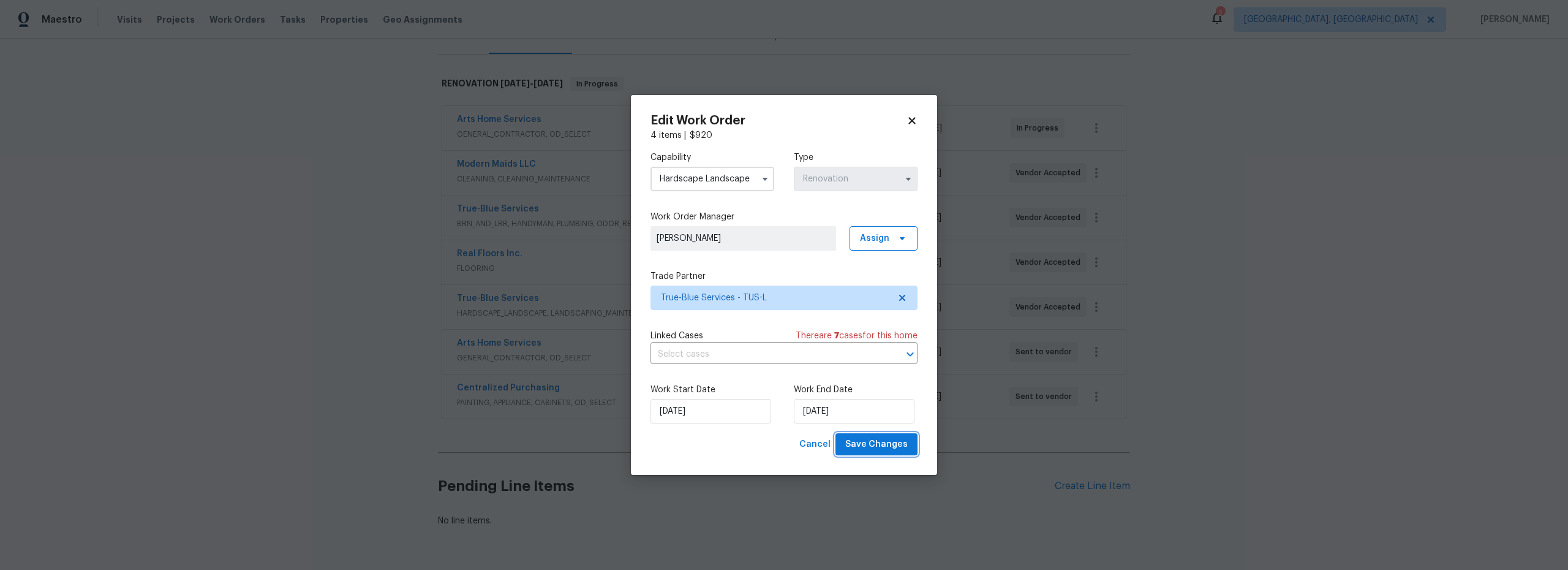
drag, startPoint x: 885, startPoint y: 442, endPoint x: 898, endPoint y: 446, distance: 13.6
click at [885, 442] on span "Save Changes" at bounding box center [877, 445] width 63 height 15
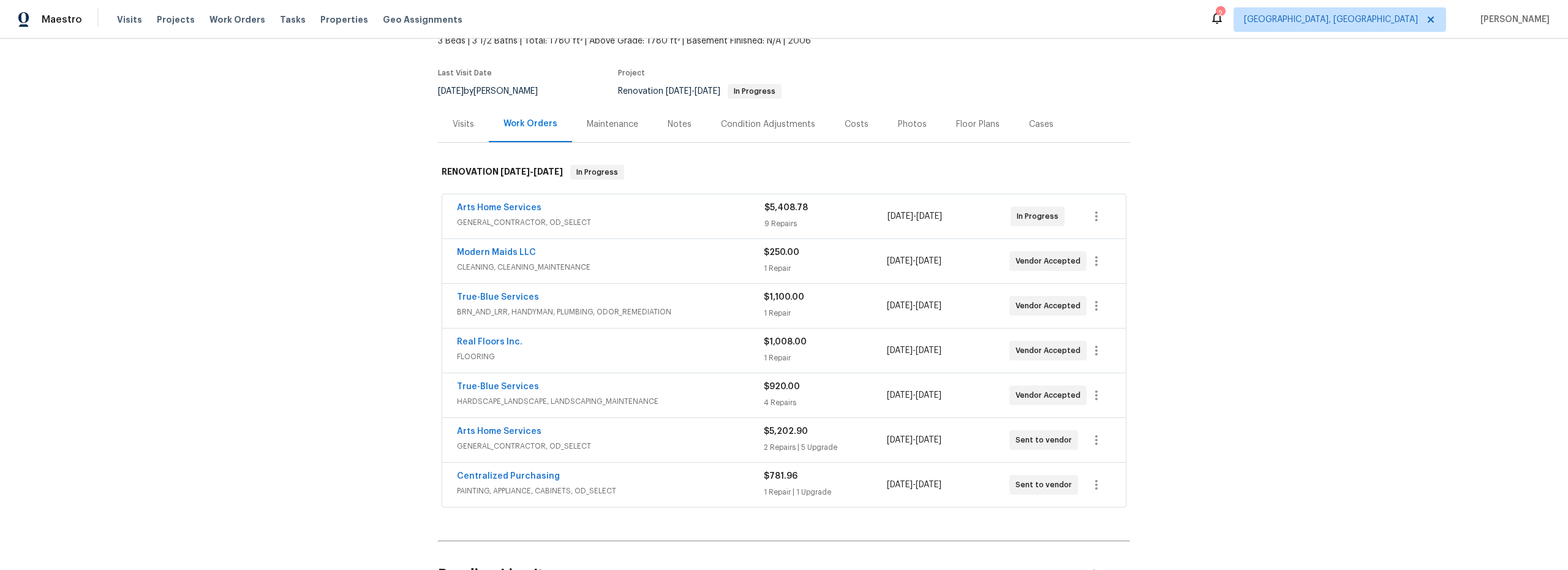
scroll to position [79, 0]
click at [1089, 267] on icon "button" at bounding box center [1096, 261] width 14 height 14
click at [1094, 265] on li "Edit" at bounding box center [1143, 261] width 132 height 20
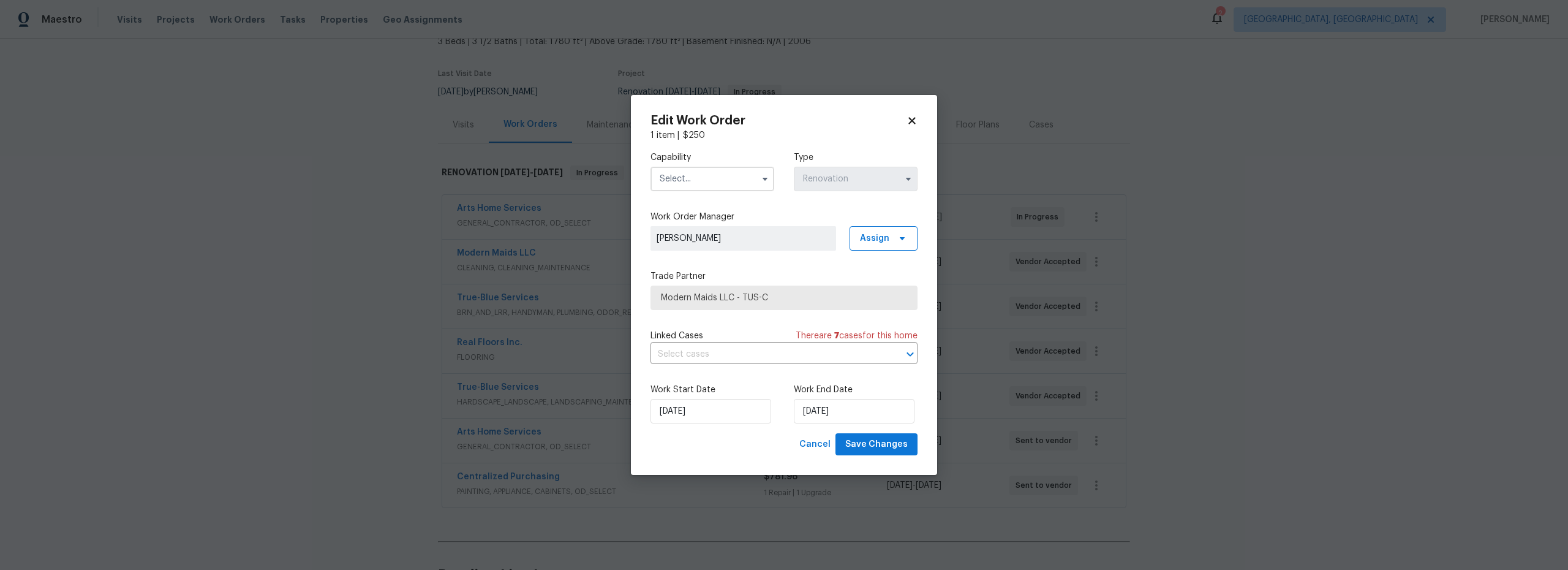
click at [707, 185] on input "text" at bounding box center [712, 179] width 123 height 25
click at [693, 284] on span "Cleaning" at bounding box center [681, 286] width 35 height 9
type input "Cleaning"
click at [822, 411] on input "[DATE]" at bounding box center [854, 411] width 121 height 25
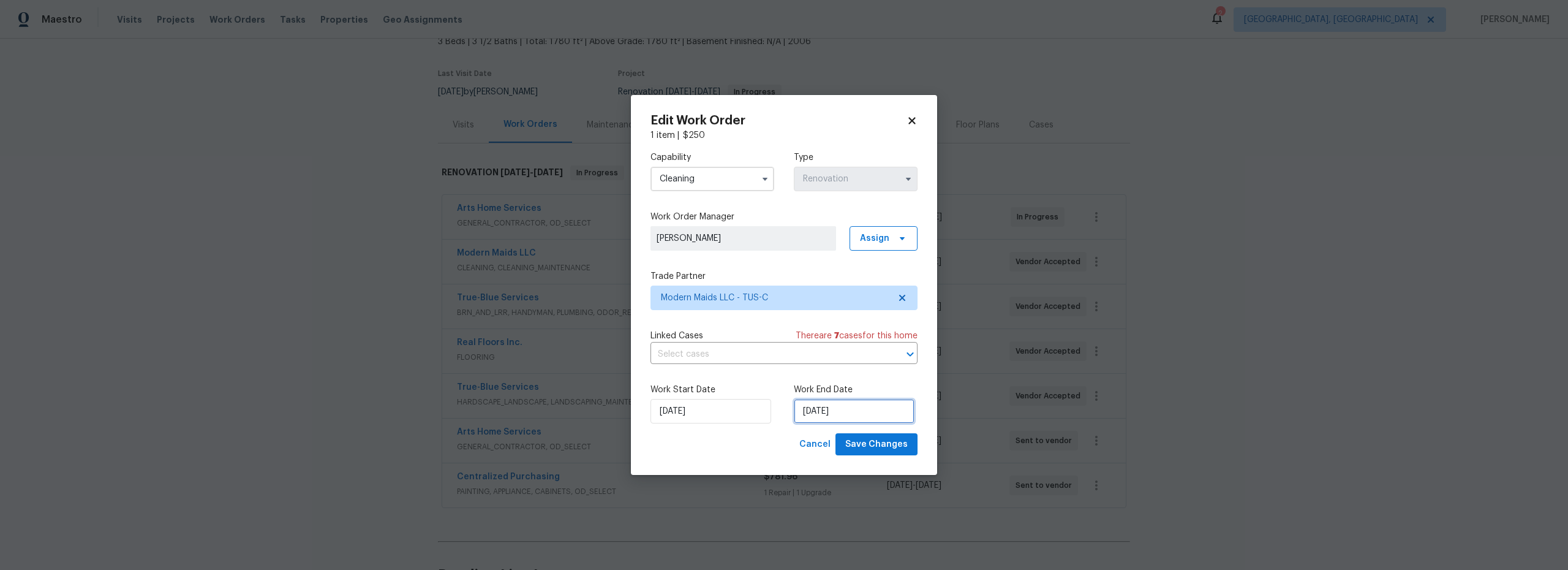
select select "9"
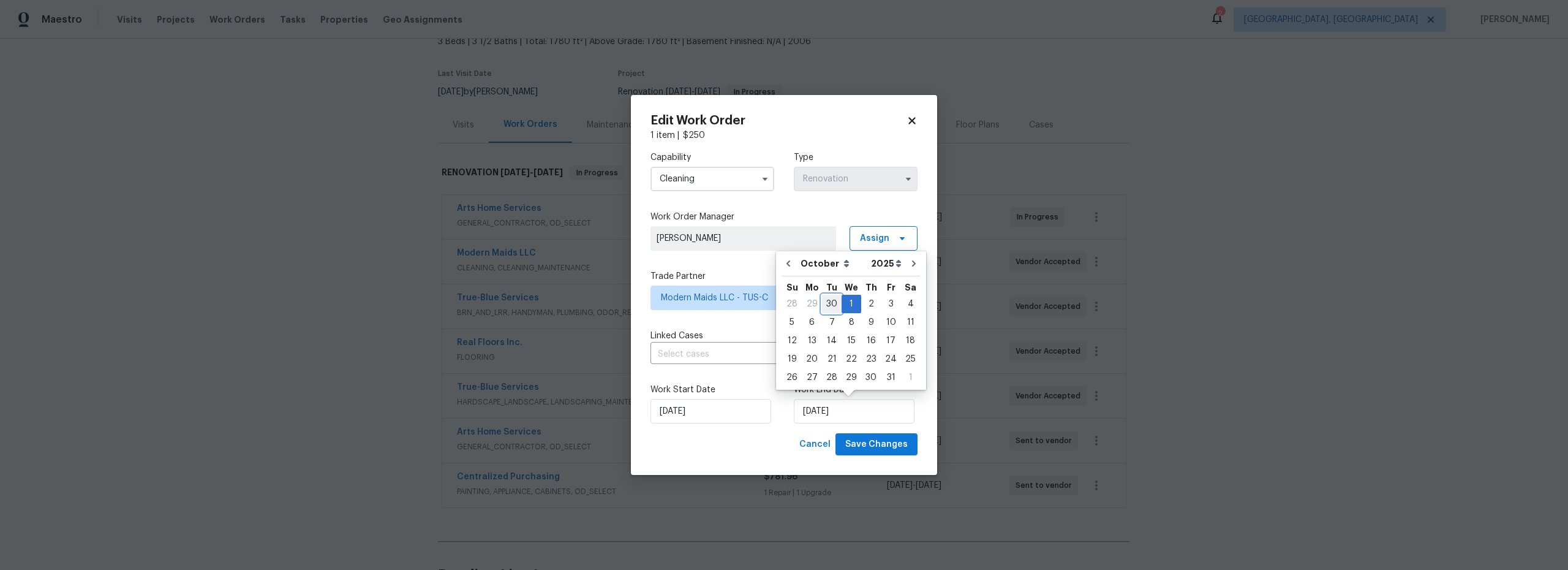
click at [831, 307] on div "30" at bounding box center [832, 304] width 20 height 17
type input "[DATE]"
select select "8"
click at [779, 446] on div "Cancel Save Changes" at bounding box center [784, 445] width 267 height 23
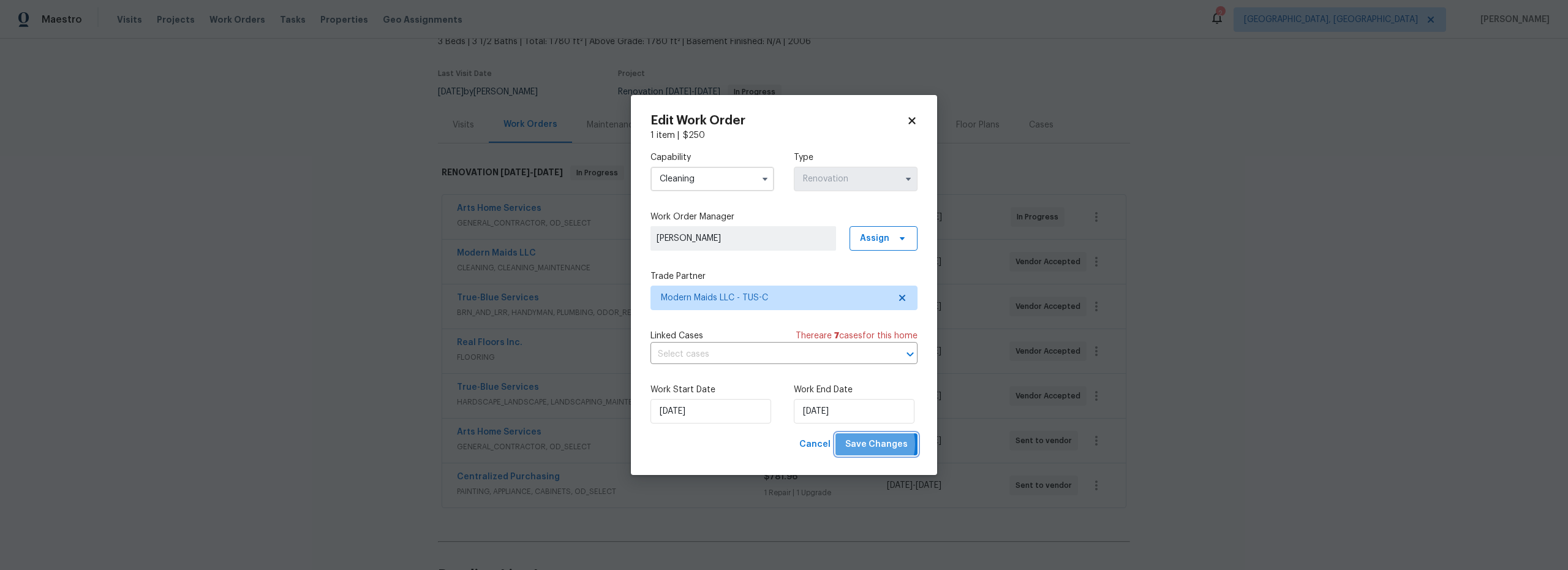
click at [869, 445] on span "Save Changes" at bounding box center [877, 445] width 63 height 15
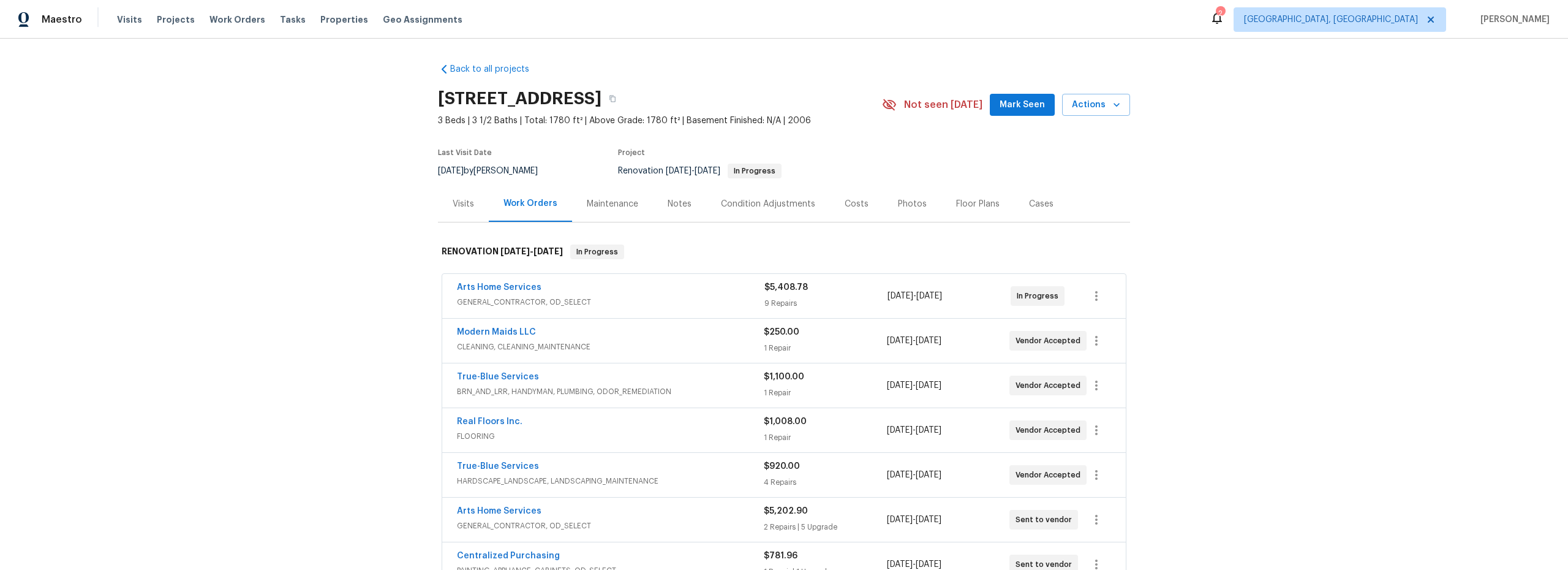
click at [848, 208] on div "Costs" at bounding box center [857, 203] width 24 height 12
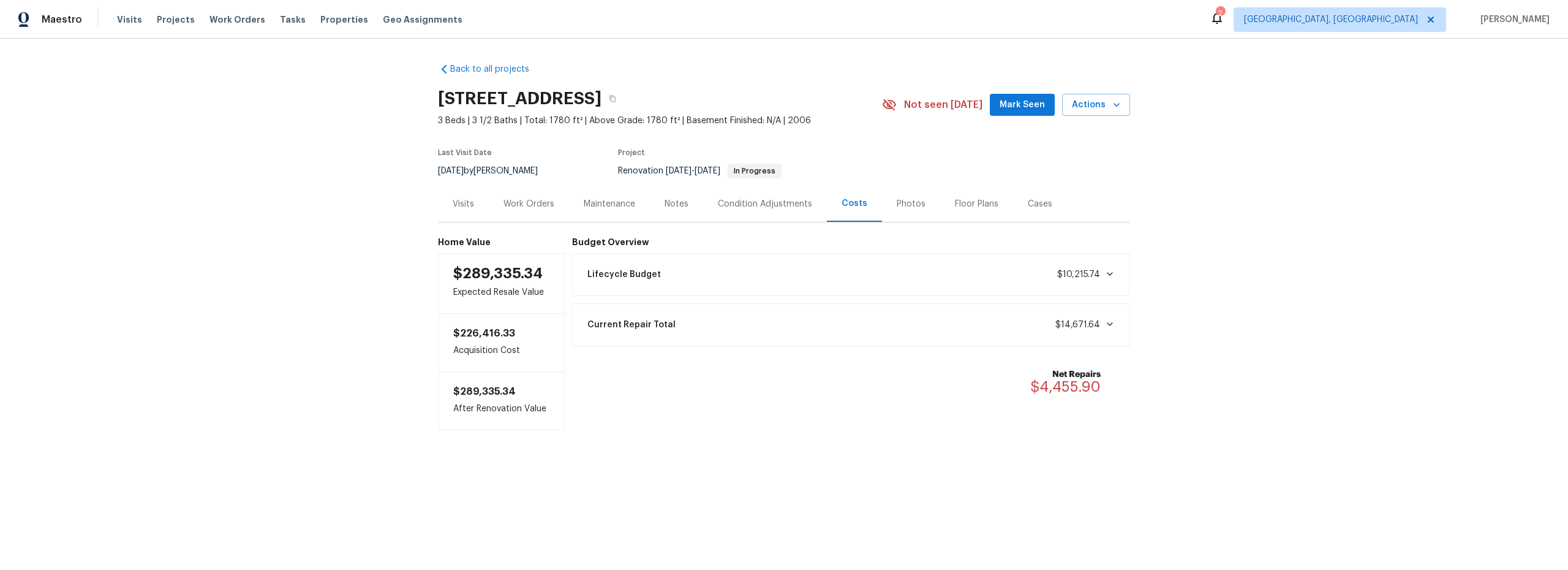
drag, startPoint x: 519, startPoint y: 204, endPoint x: 531, endPoint y: 211, distance: 13.9
click at [521, 204] on div "Work Orders" at bounding box center [529, 203] width 51 height 12
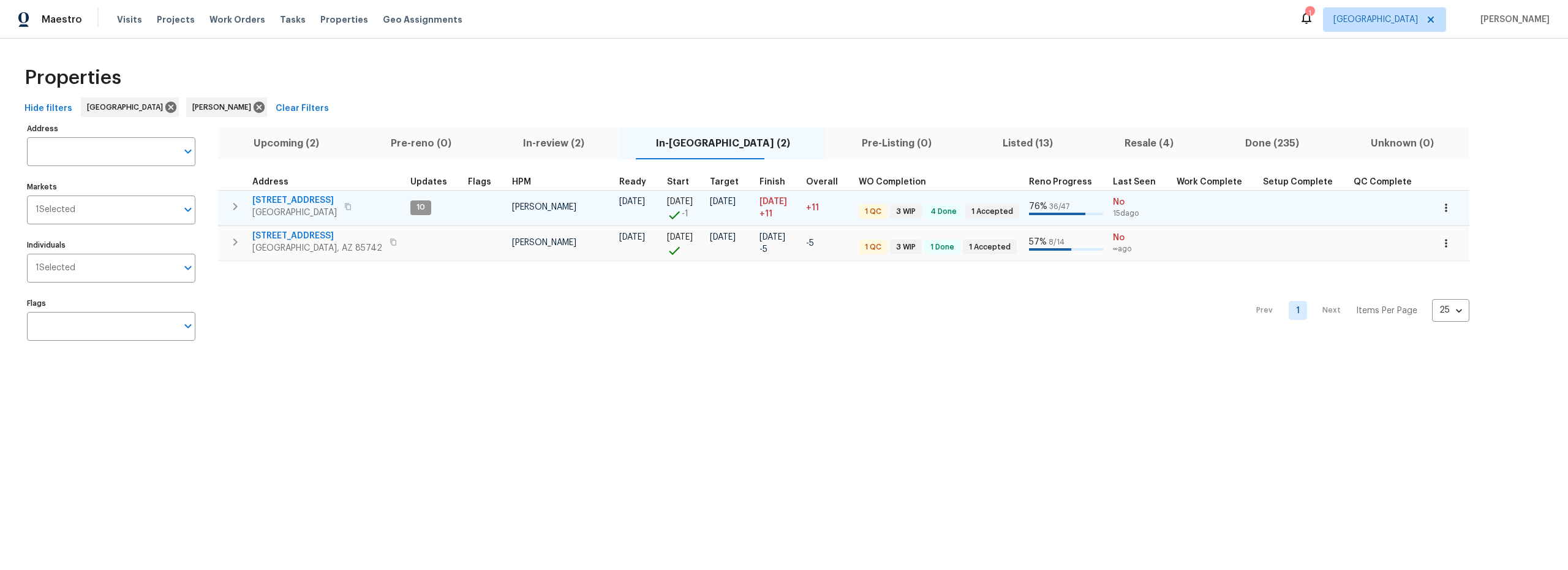
click at [312, 201] on span "1917 W Saxony Rd" at bounding box center [294, 200] width 85 height 12
click at [1441, 207] on icon "button" at bounding box center [1446, 207] width 12 height 12
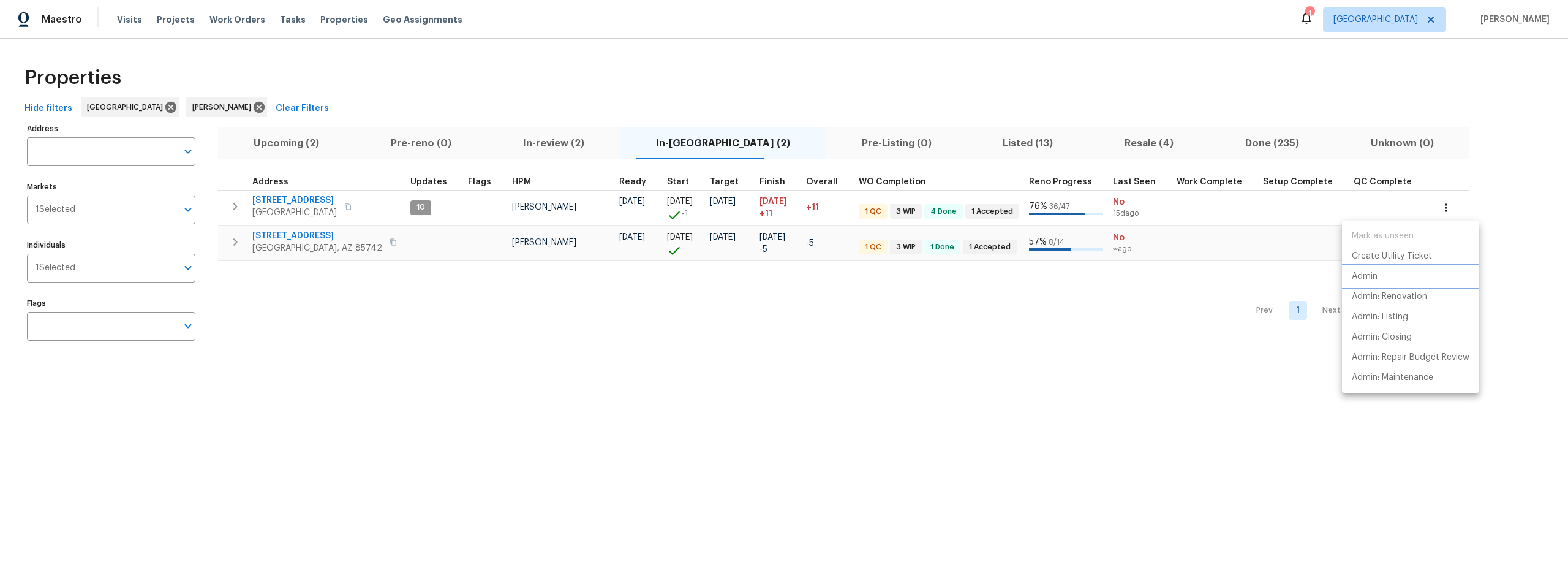
click at [1363, 280] on p "Admin" at bounding box center [1365, 276] width 26 height 13
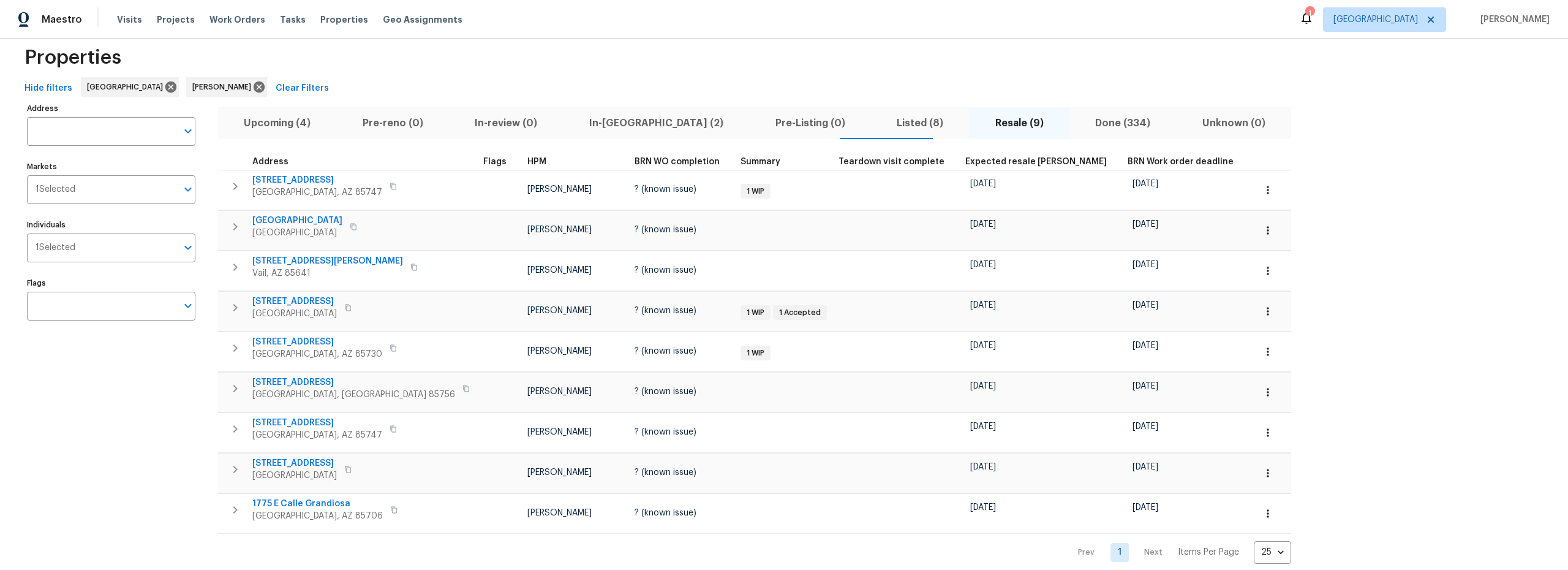
scroll to position [21, 0]
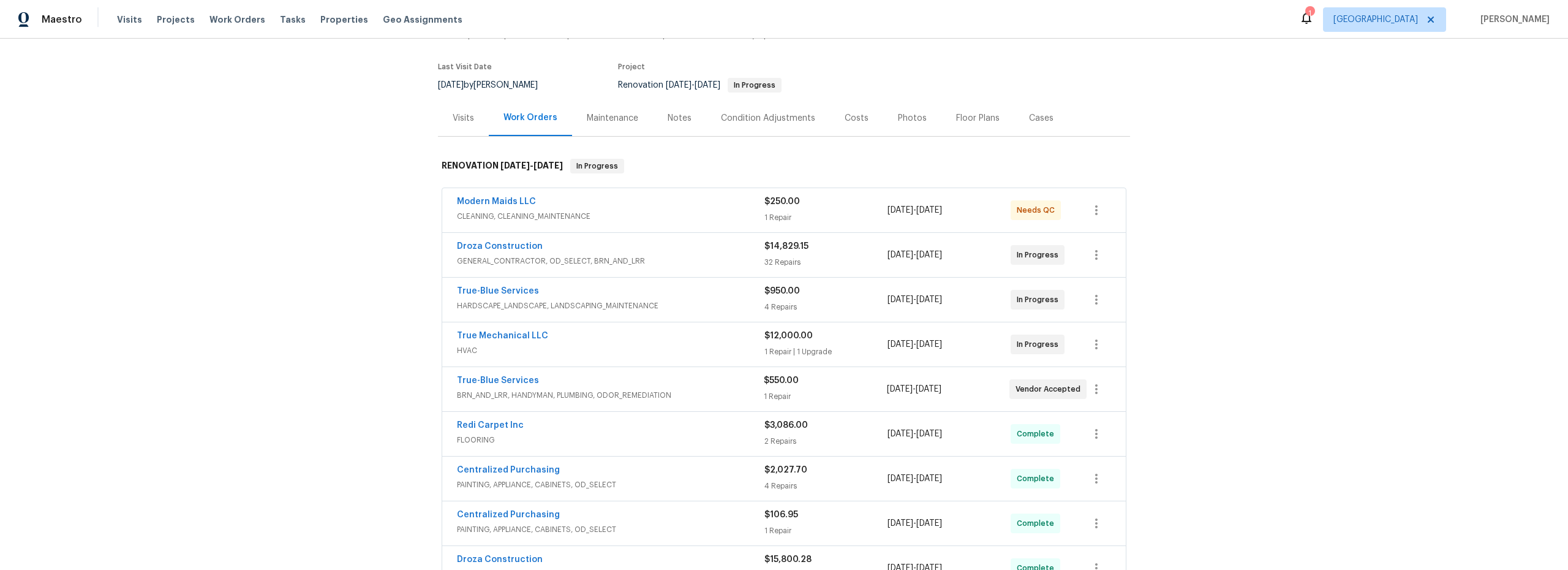
scroll to position [113, 0]
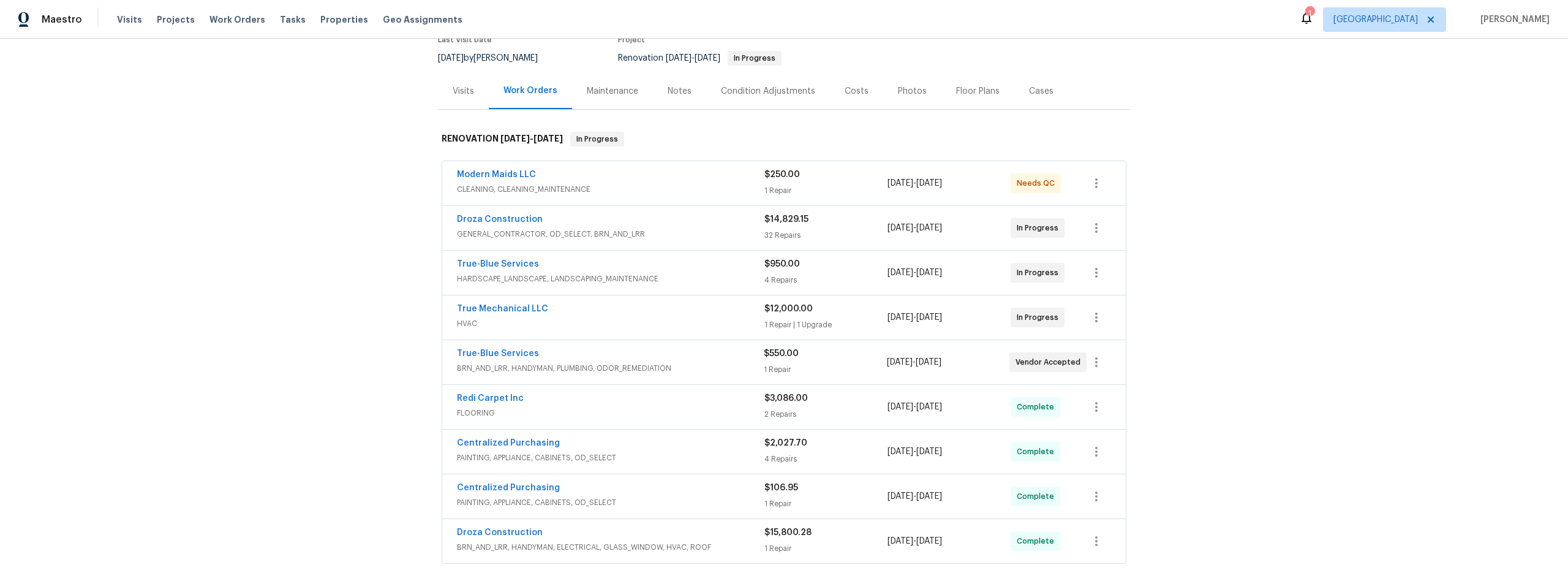
click at [711, 279] on span "HARDSCAPE_LANDSCAPE, LANDSCAPING_MAINTENANCE" at bounding box center [611, 278] width 308 height 12
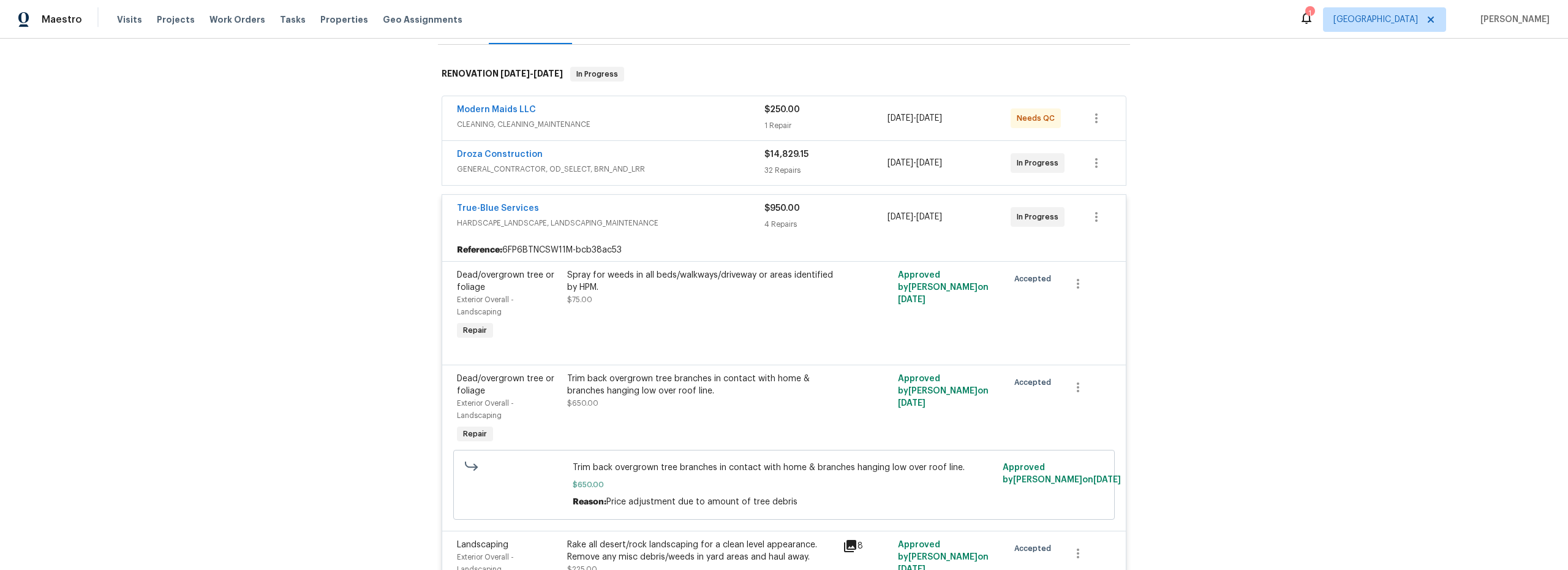
scroll to position [0, 0]
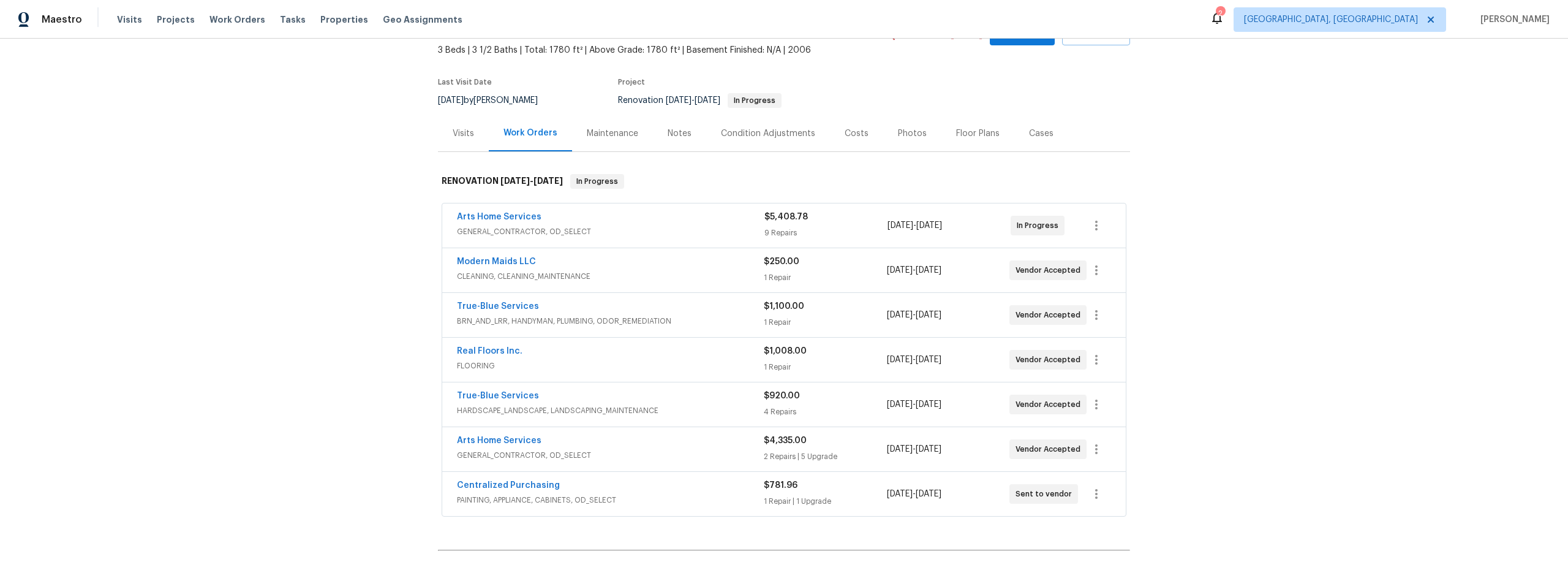
scroll to position [45, 0]
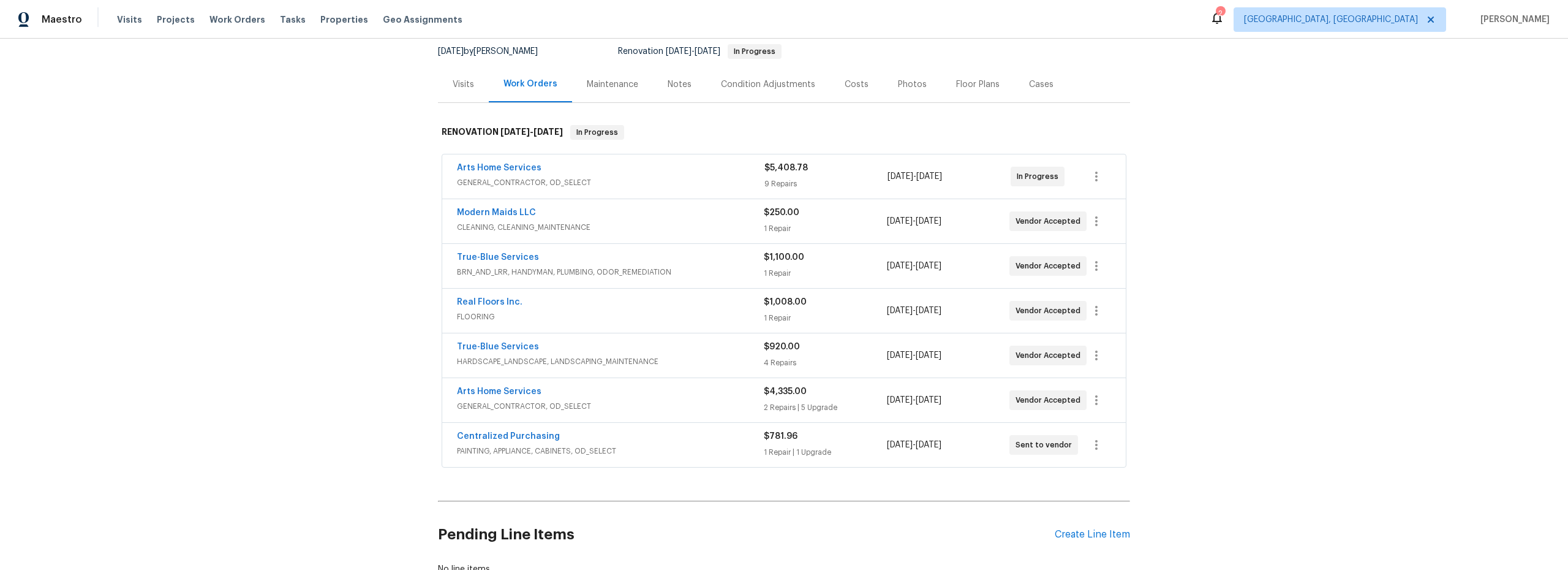
scroll to position [177, 0]
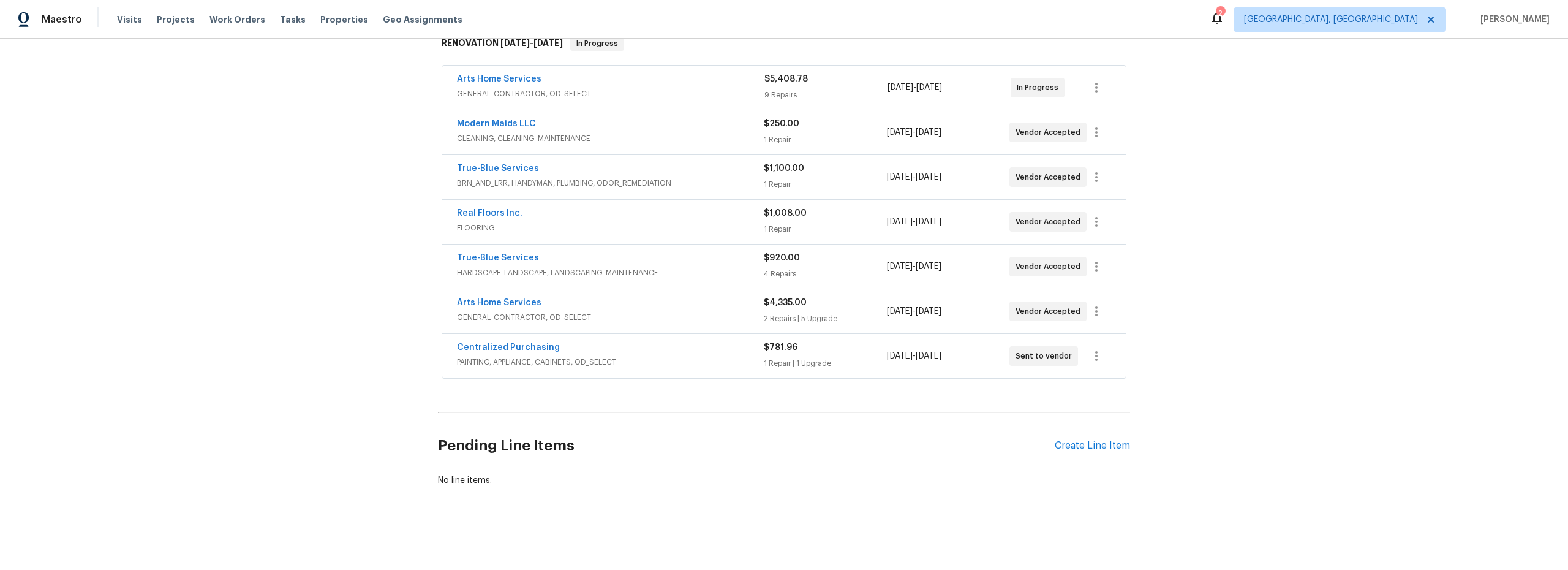
scroll to position [218, 0]
click at [633, 312] on span "GENERAL_CONTRACTOR, OD_SELECT" at bounding box center [610, 317] width 307 height 12
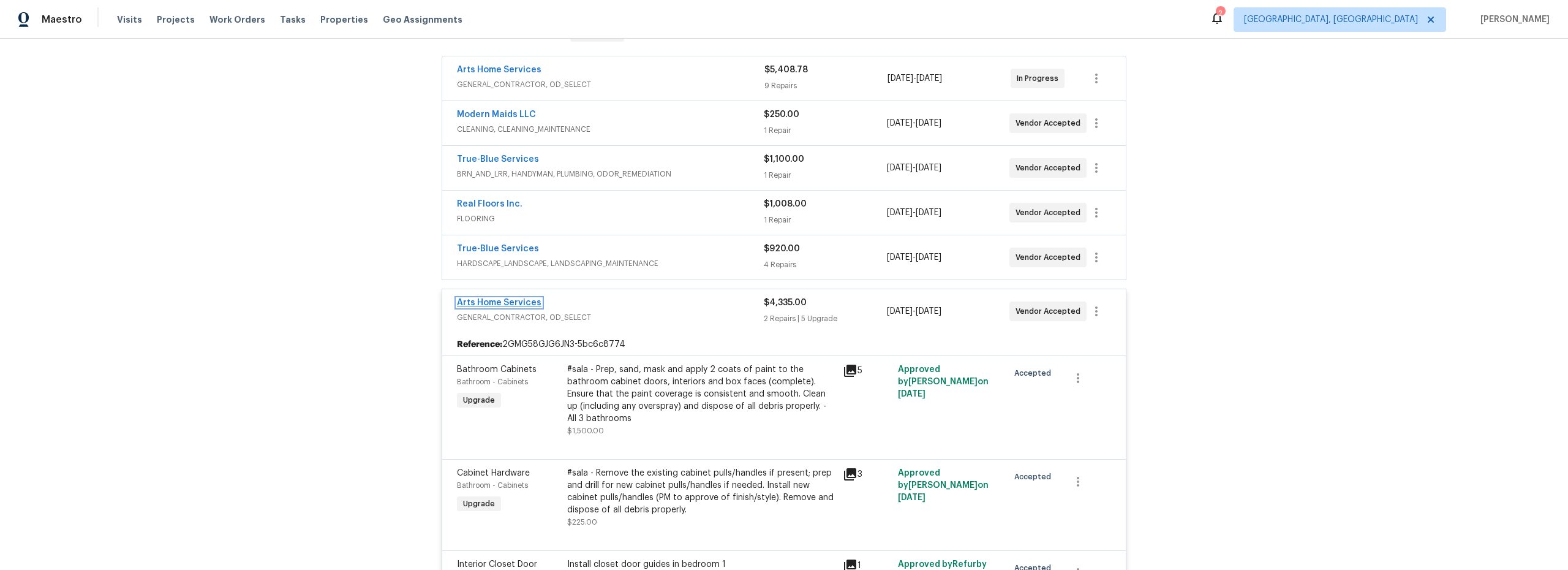
click at [517, 302] on link "Arts Home Services" at bounding box center [499, 302] width 85 height 9
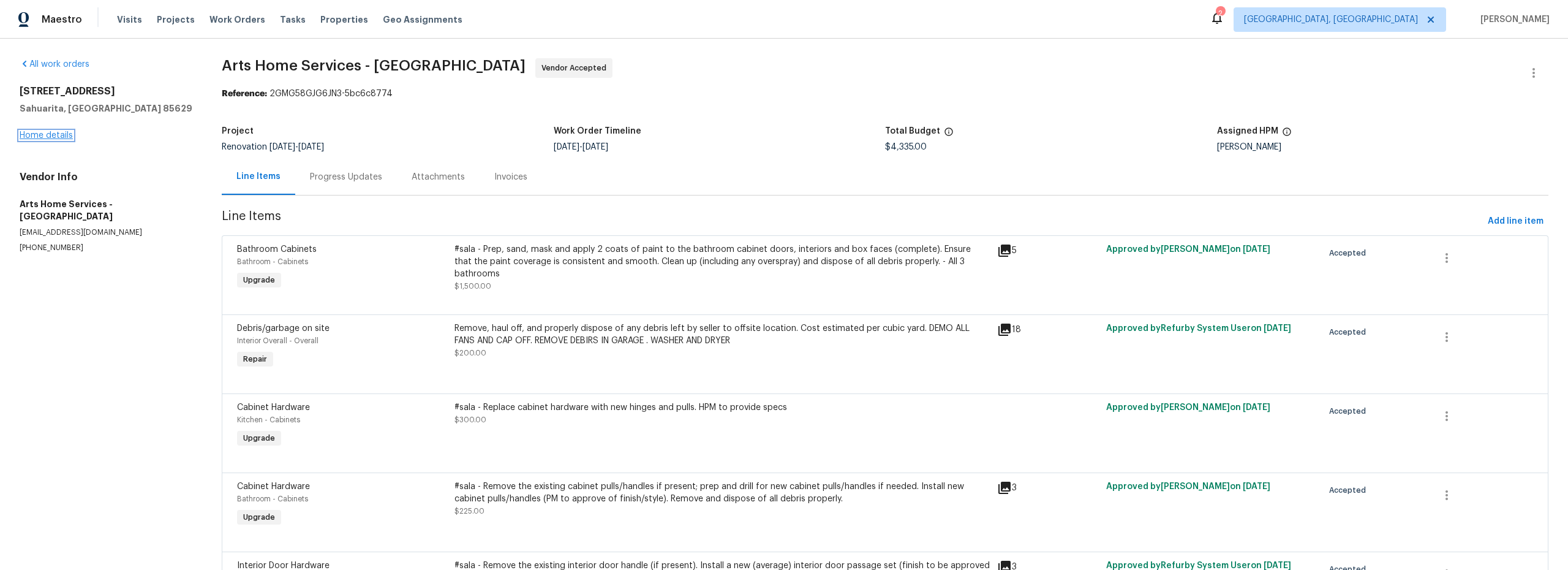
click at [56, 131] on link "Home details" at bounding box center [47, 135] width 53 height 9
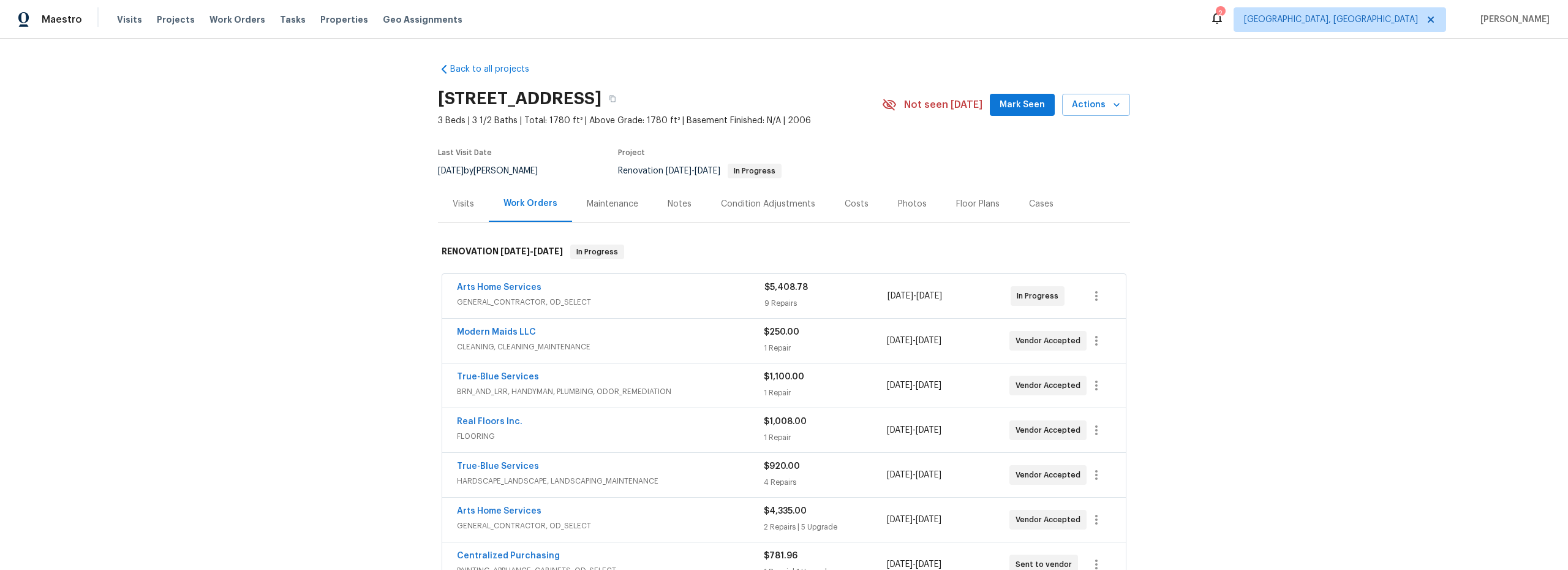
click at [712, 521] on span "GENERAL_CONTRACTOR, OD_SELECT" at bounding box center [610, 525] width 307 height 12
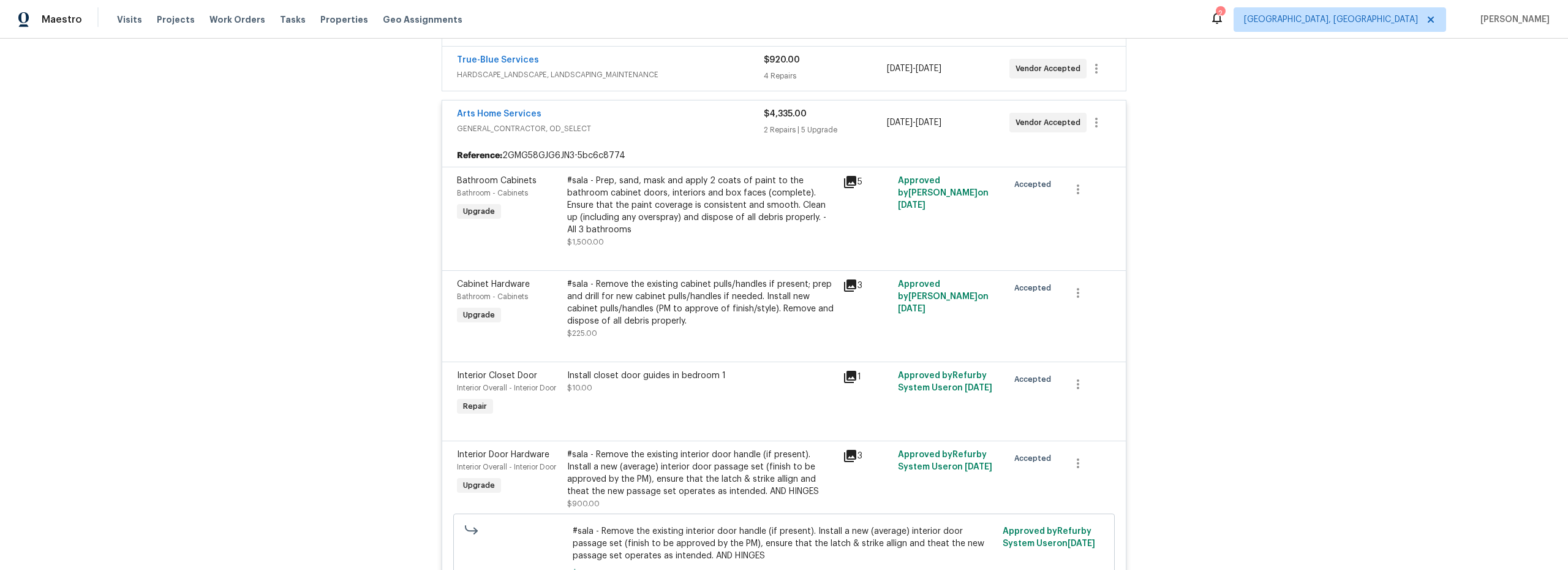
scroll to position [522, 0]
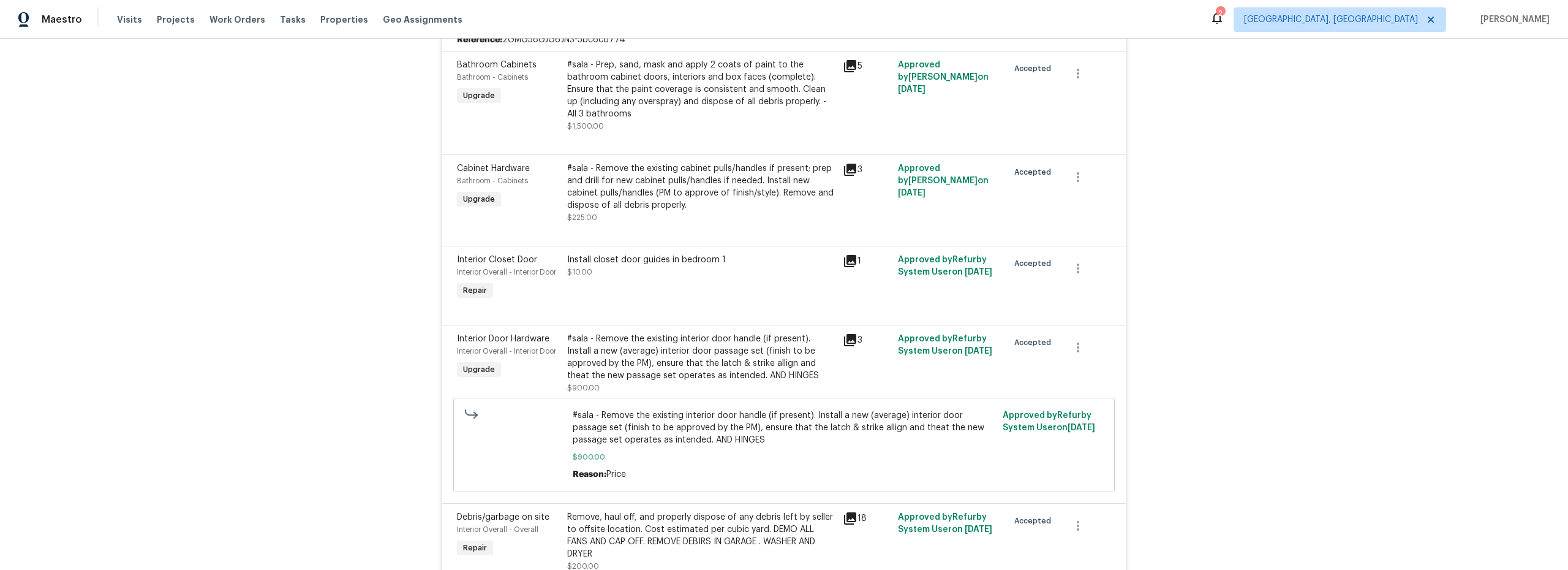
click at [761, 367] on div "#sala - Remove the existing interior door handle (if present). Install a new (a…" at bounding box center [701, 357] width 269 height 49
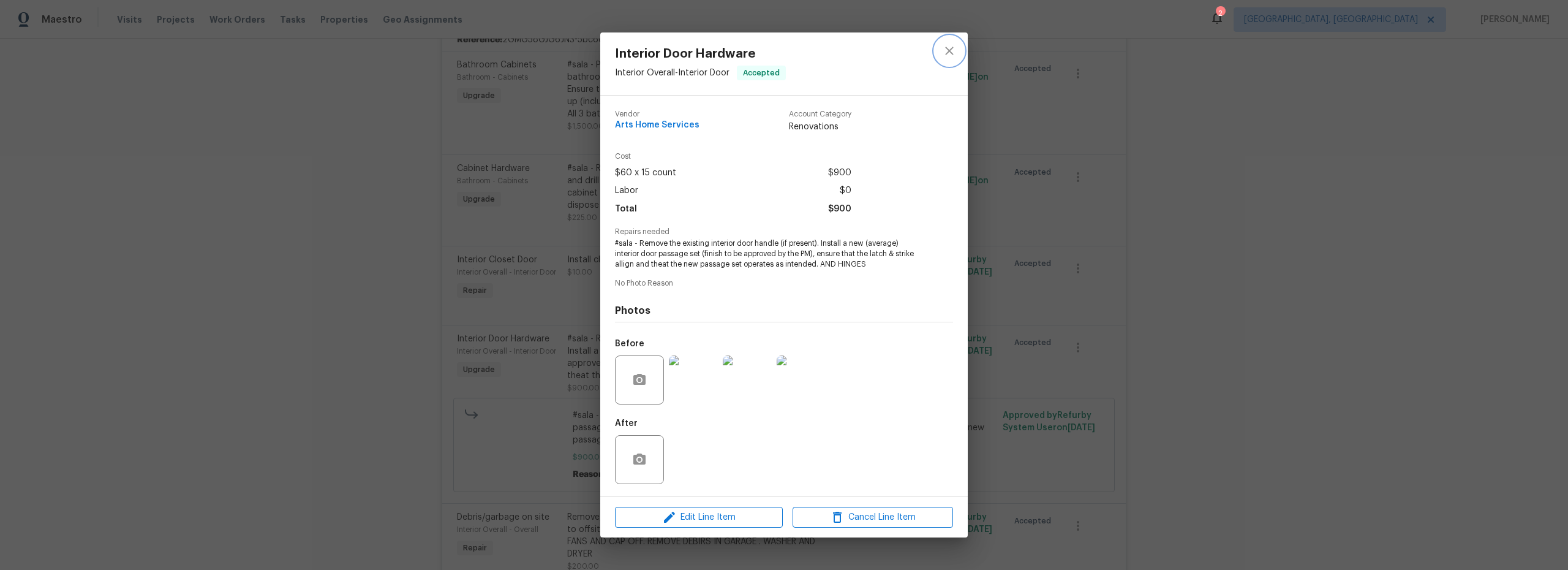
click at [947, 54] on icon "close" at bounding box center [949, 50] width 14 height 14
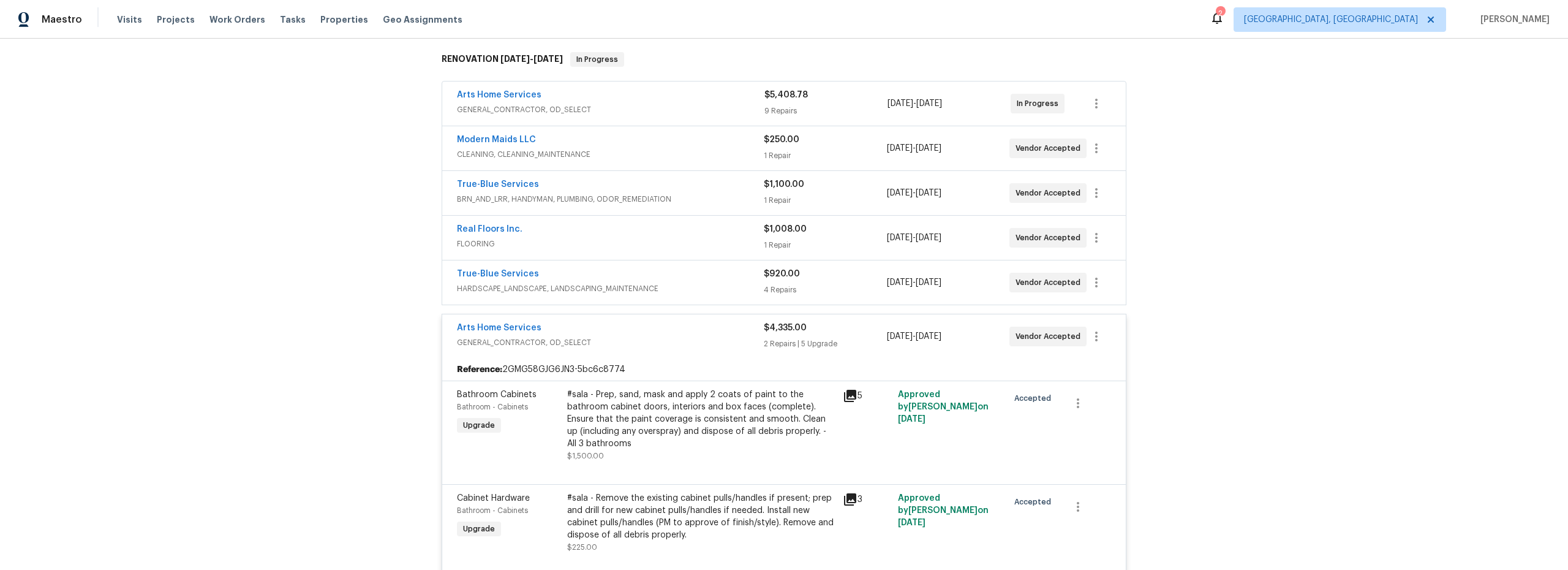
scroll to position [180, 0]
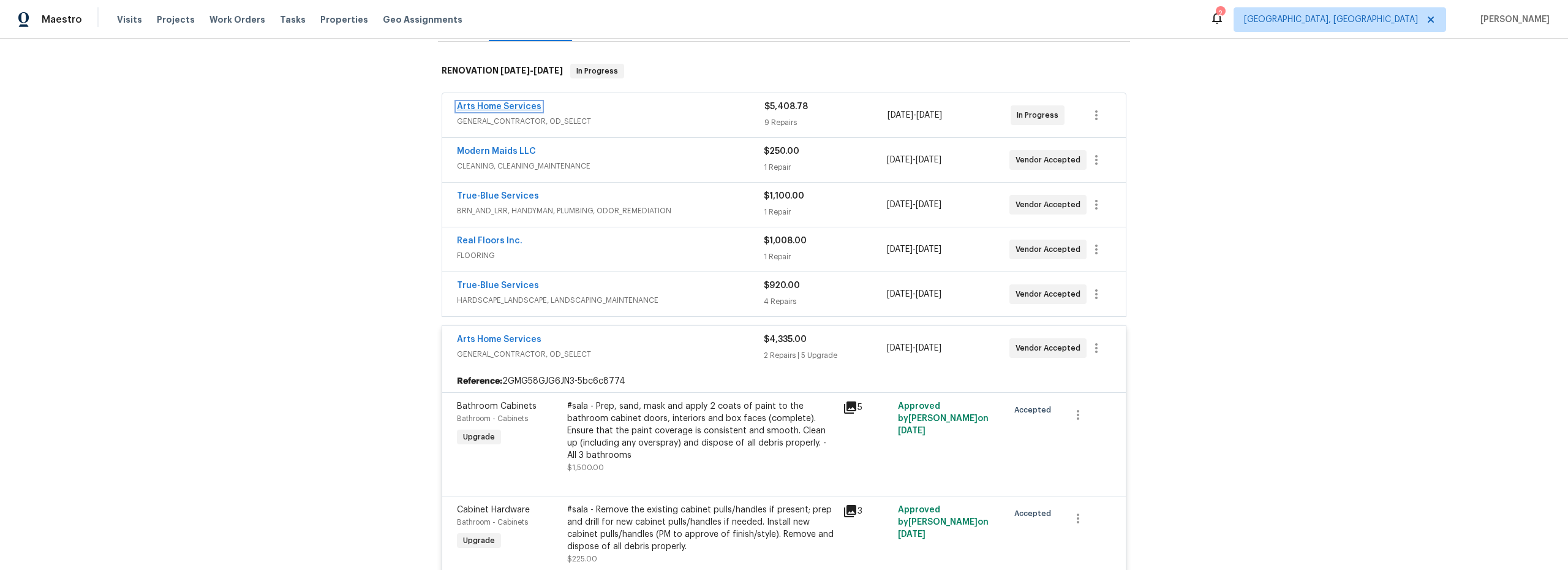
click at [489, 104] on link "Arts Home Services" at bounding box center [499, 106] width 85 height 9
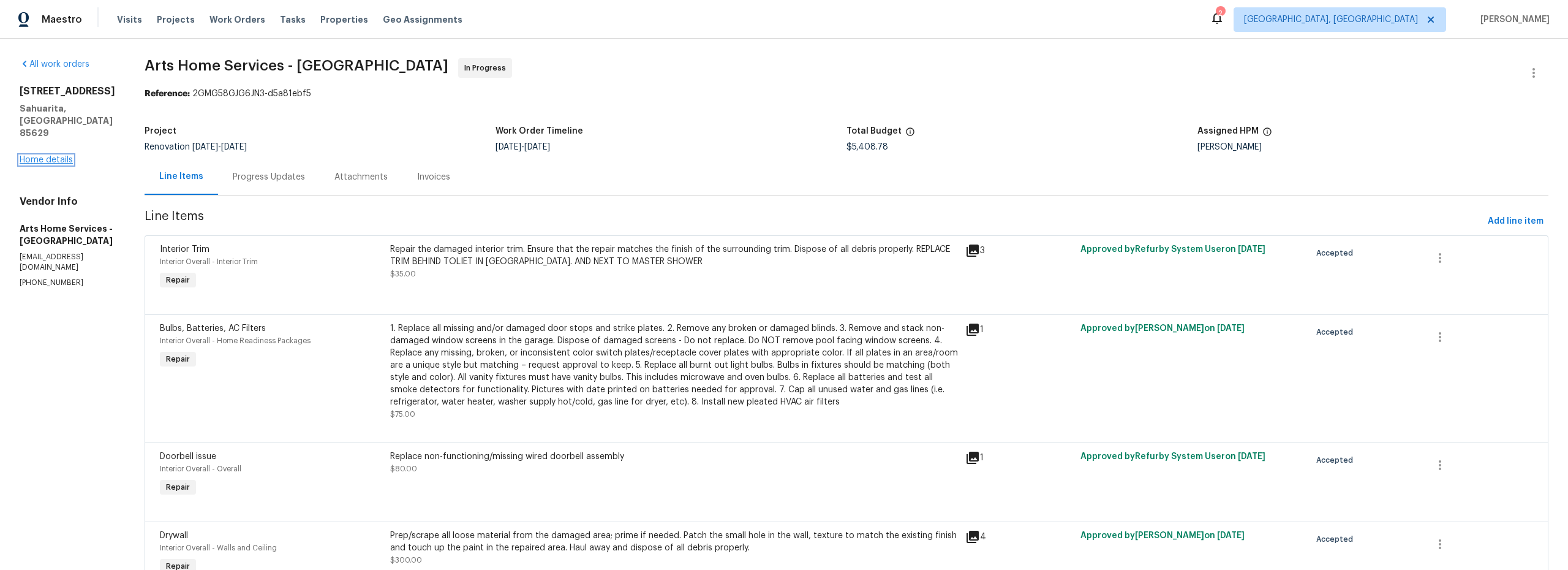
click at [62, 156] on link "Home details" at bounding box center [47, 160] width 53 height 9
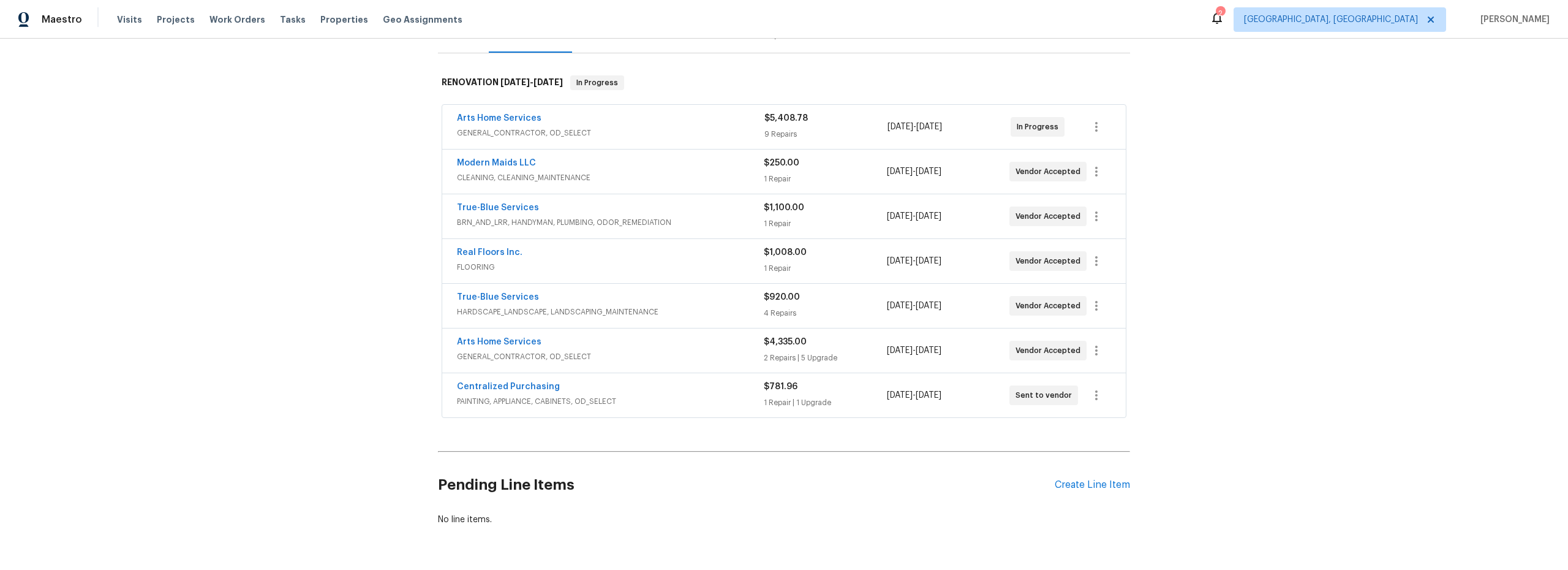
scroll to position [177, 0]
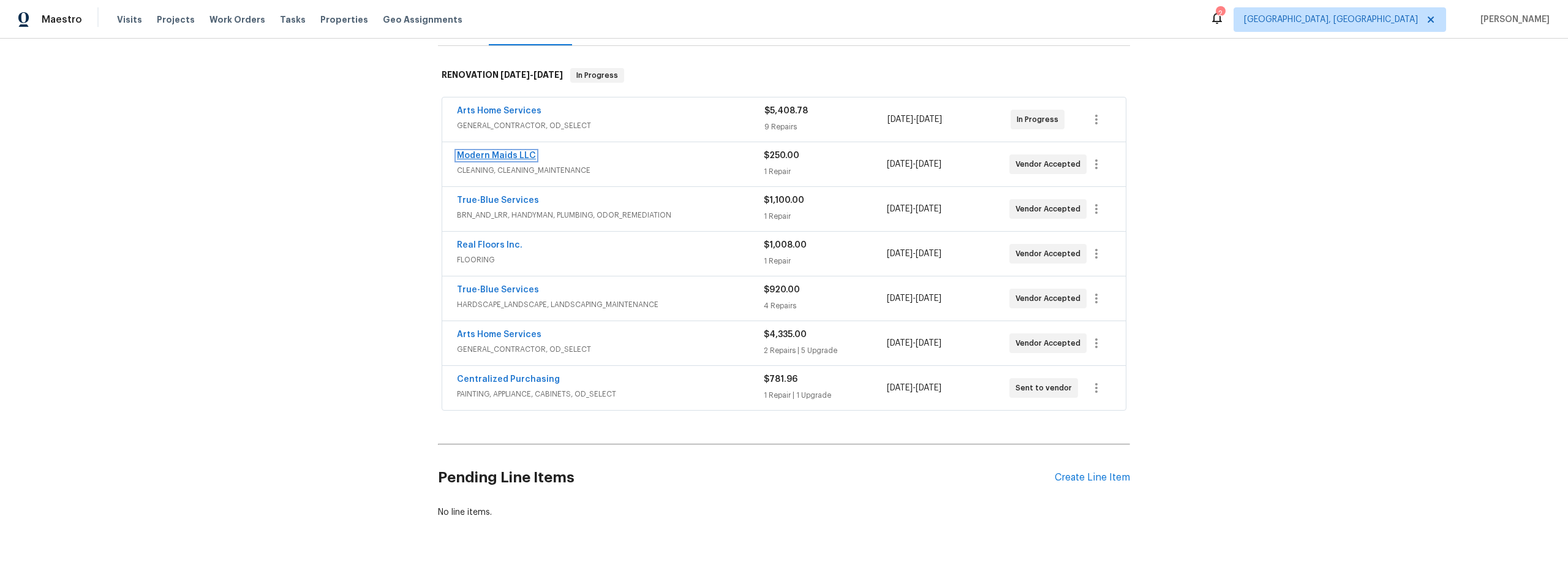
click at [486, 155] on link "Modern Maids LLC" at bounding box center [496, 155] width 79 height 9
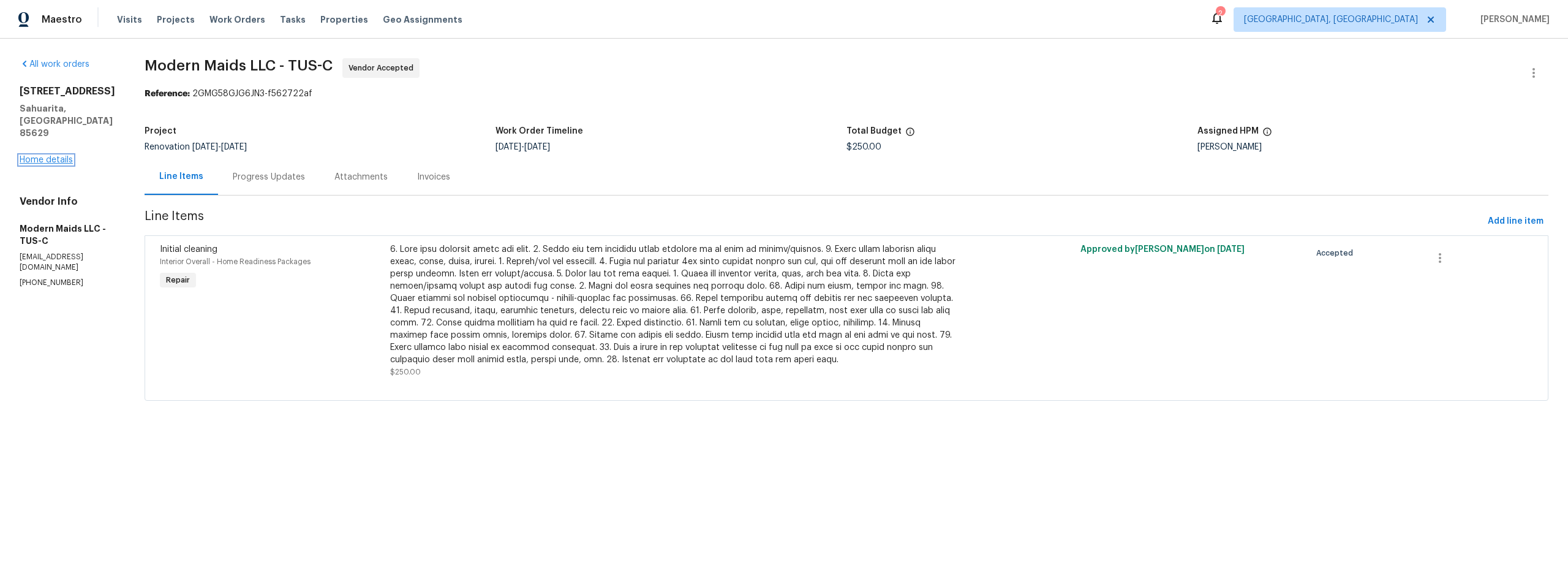
click at [60, 156] on link "Home details" at bounding box center [47, 160] width 53 height 9
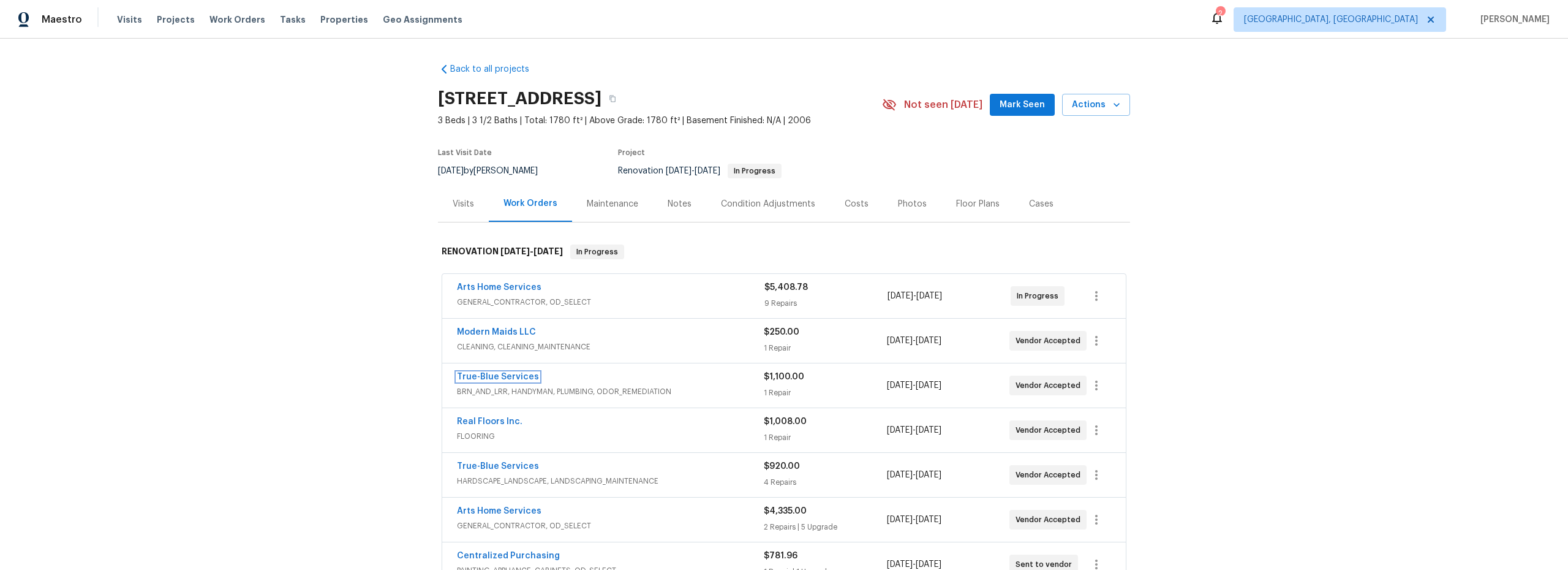
click at [496, 374] on link "True-Blue Services" at bounding box center [498, 376] width 82 height 9
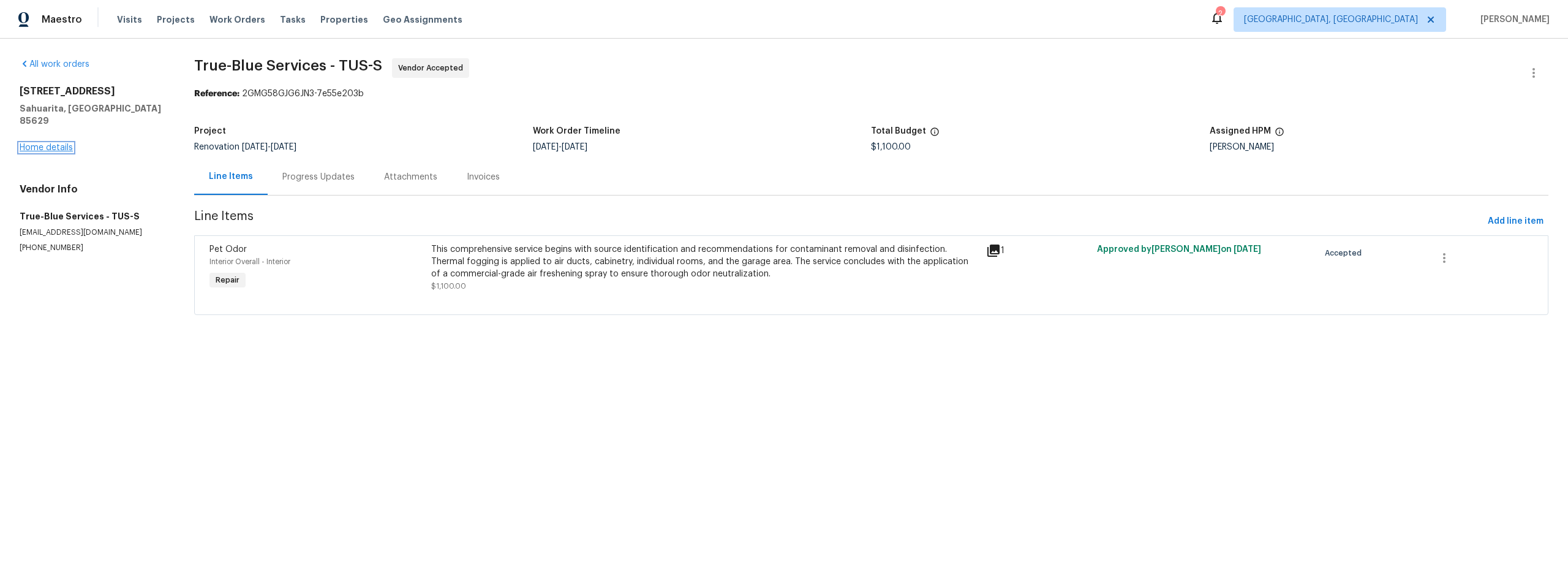
click at [51, 143] on link "Home details" at bounding box center [47, 147] width 53 height 9
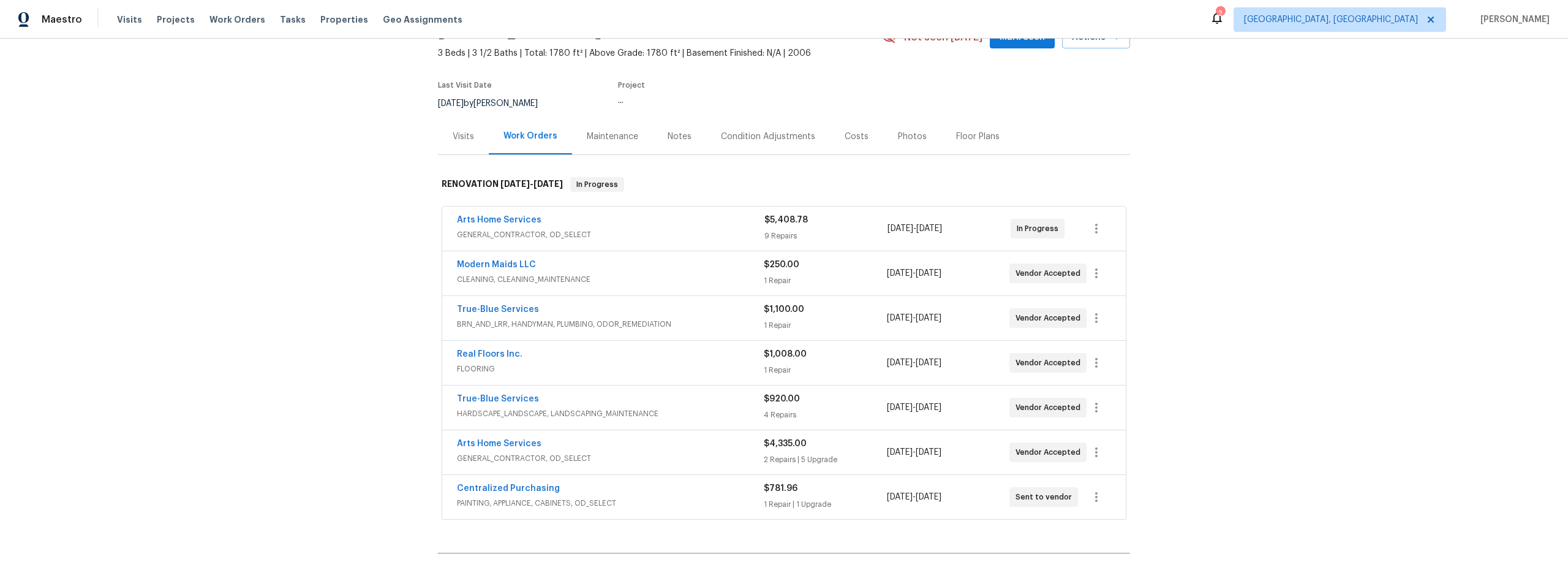
scroll to position [218, 0]
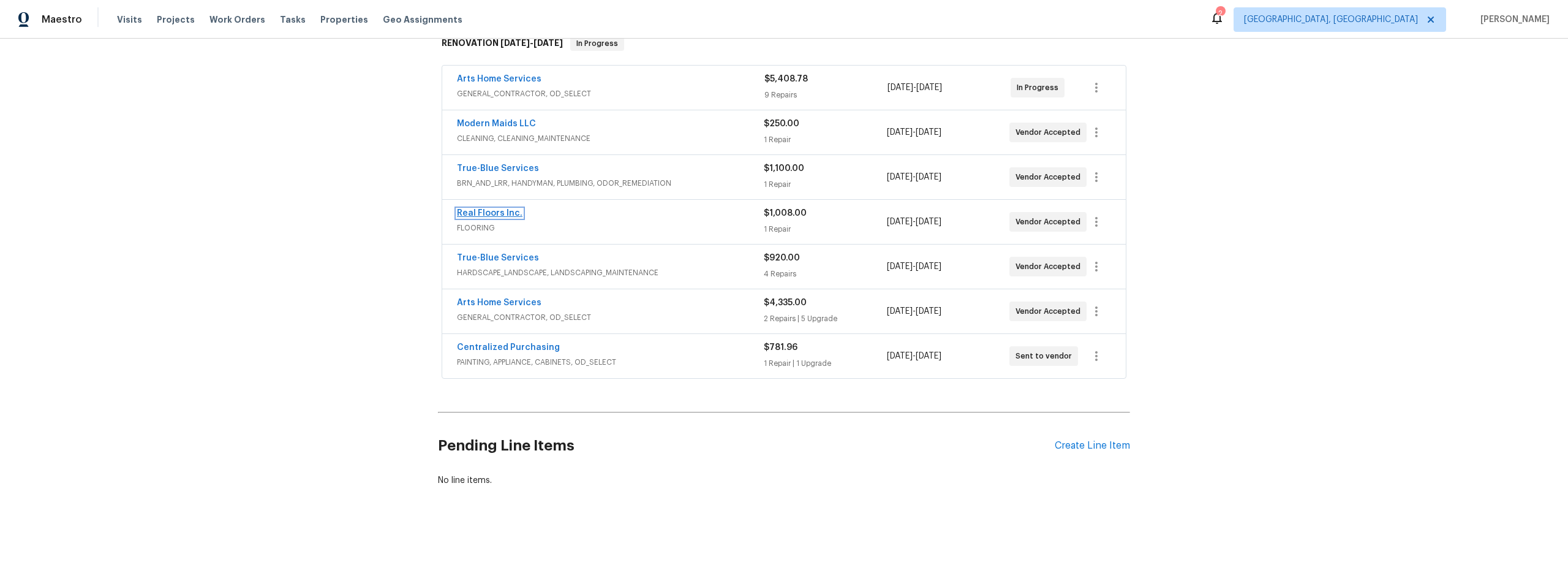
click at [479, 209] on link "Real Floors Inc." at bounding box center [489, 213] width 66 height 9
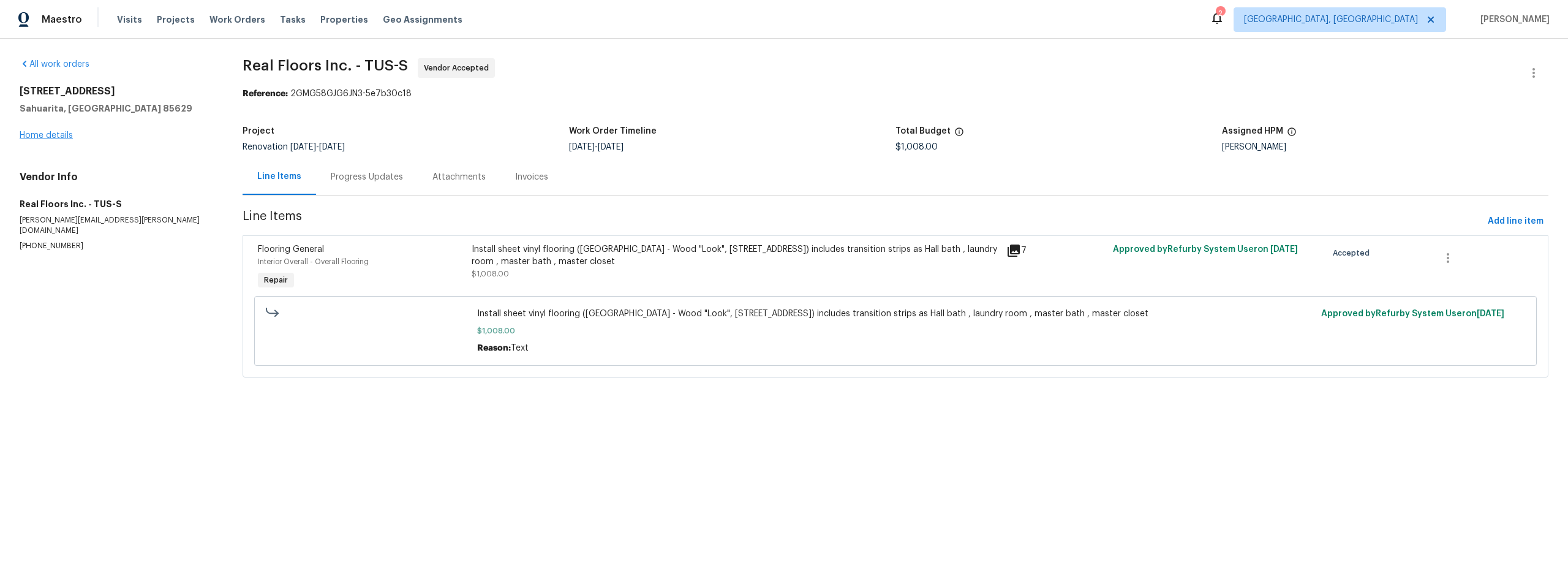
drag, startPoint x: 47, startPoint y: 129, endPoint x: 56, endPoint y: 137, distance: 12.0
click at [47, 129] on div "14167 S Avenida Zumba Sahuarita, AZ 85629 Home details" at bounding box center [117, 113] width 194 height 56
click at [65, 141] on div "14167 S Avenida Zumba Sahuarita, AZ 85629 Home details" at bounding box center [117, 113] width 194 height 56
click at [62, 137] on link "Home details" at bounding box center [47, 135] width 53 height 9
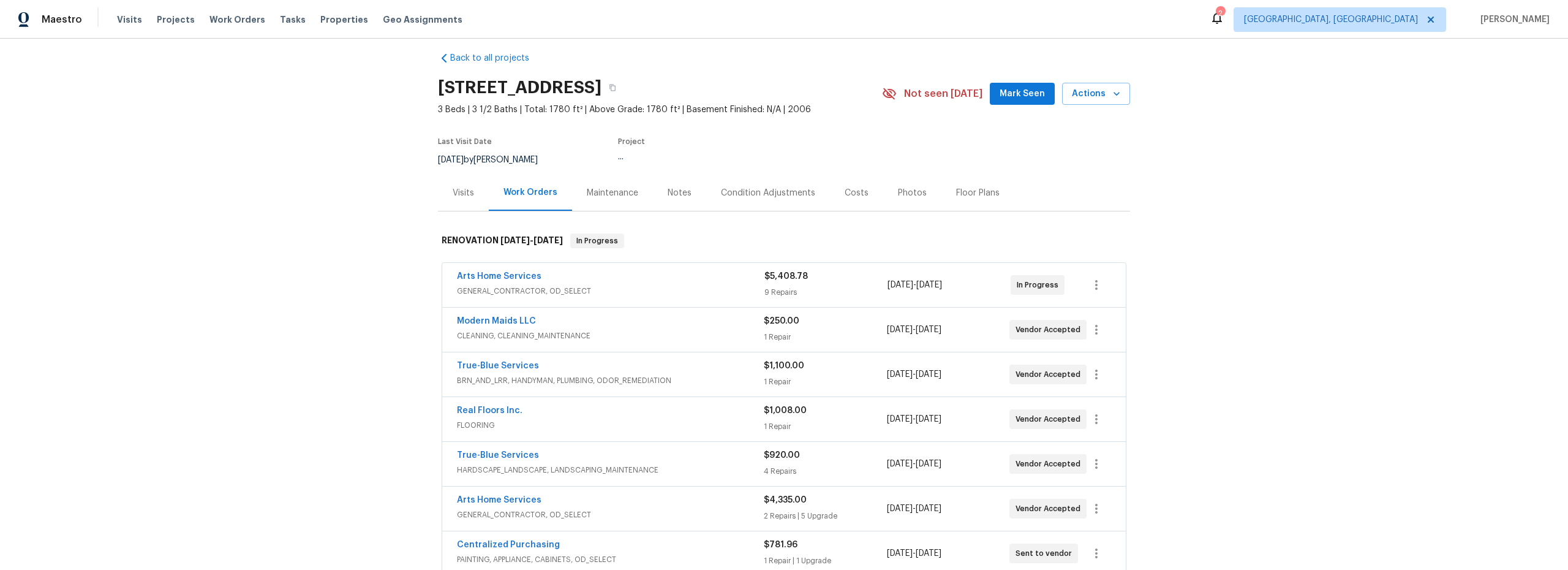
scroll to position [217, 0]
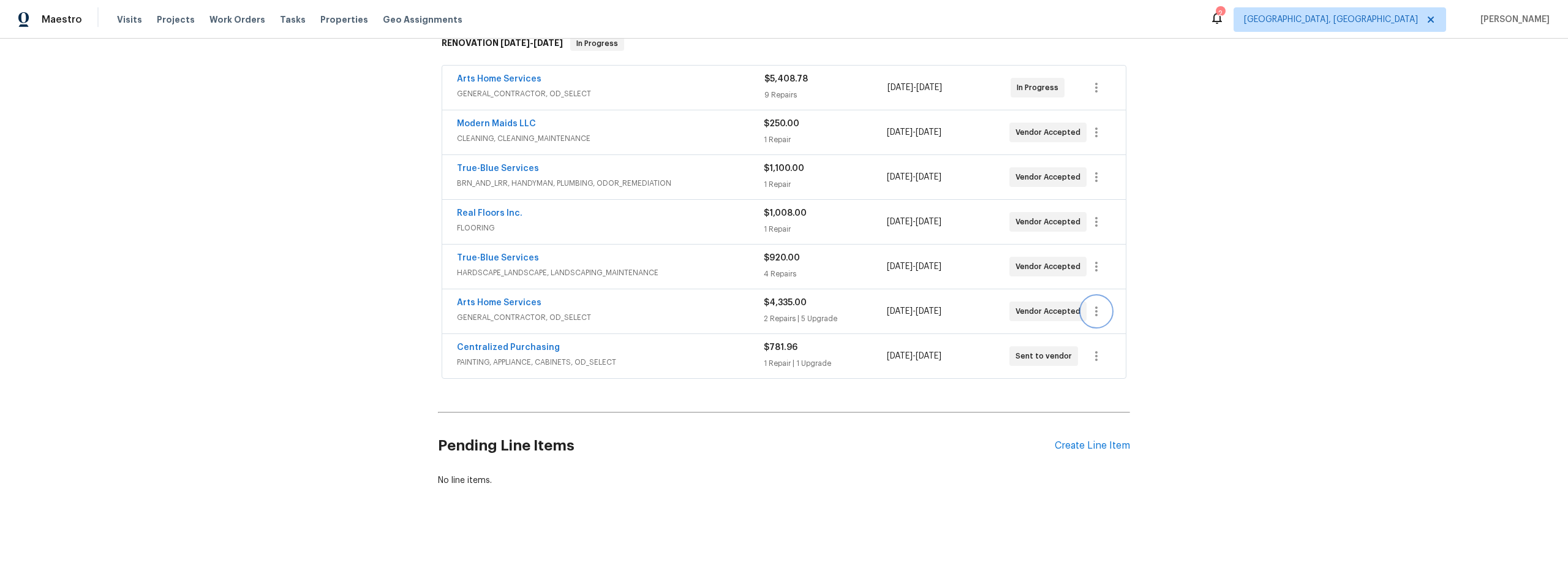
click at [1096, 306] on icon "button" at bounding box center [1096, 311] width 14 height 14
click at [1116, 308] on li "Edit" at bounding box center [1143, 303] width 132 height 20
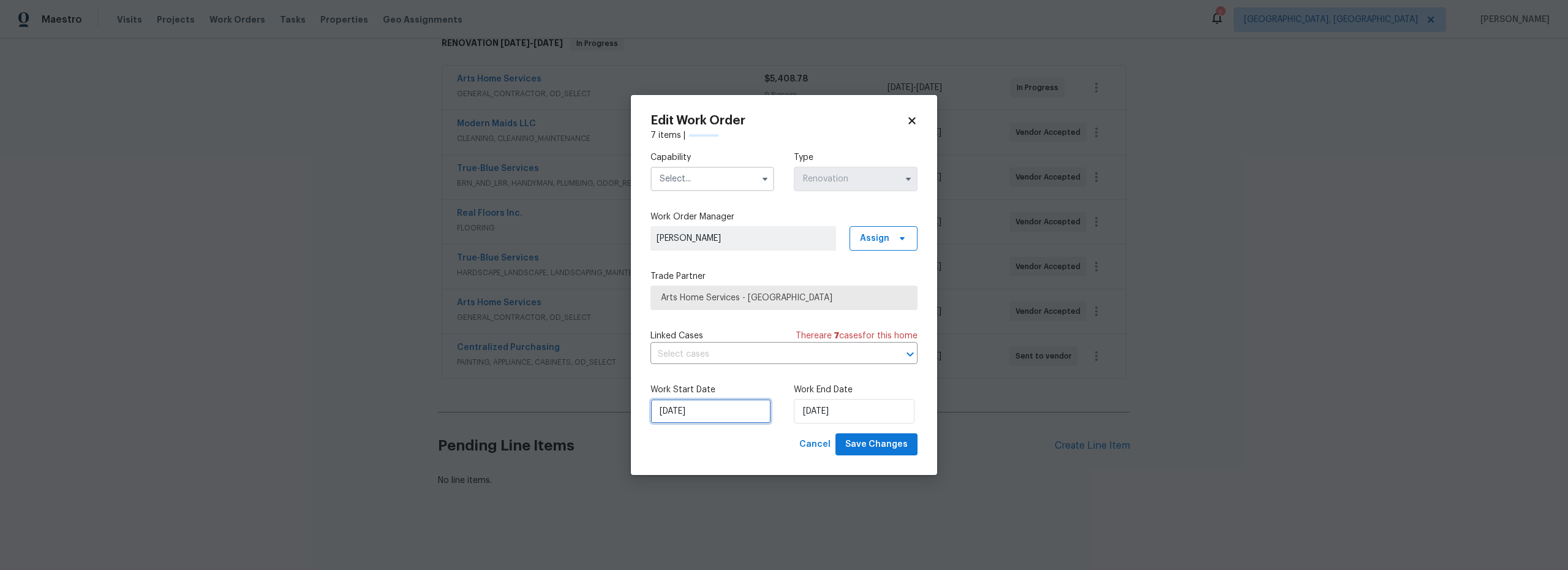
click at [720, 415] on input "[DATE]" at bounding box center [710, 411] width 121 height 25
click at [723, 359] on div "25" at bounding box center [728, 359] width 19 height 17
type input "[DATE]"
click at [682, 173] on input "text" at bounding box center [712, 179] width 123 height 25
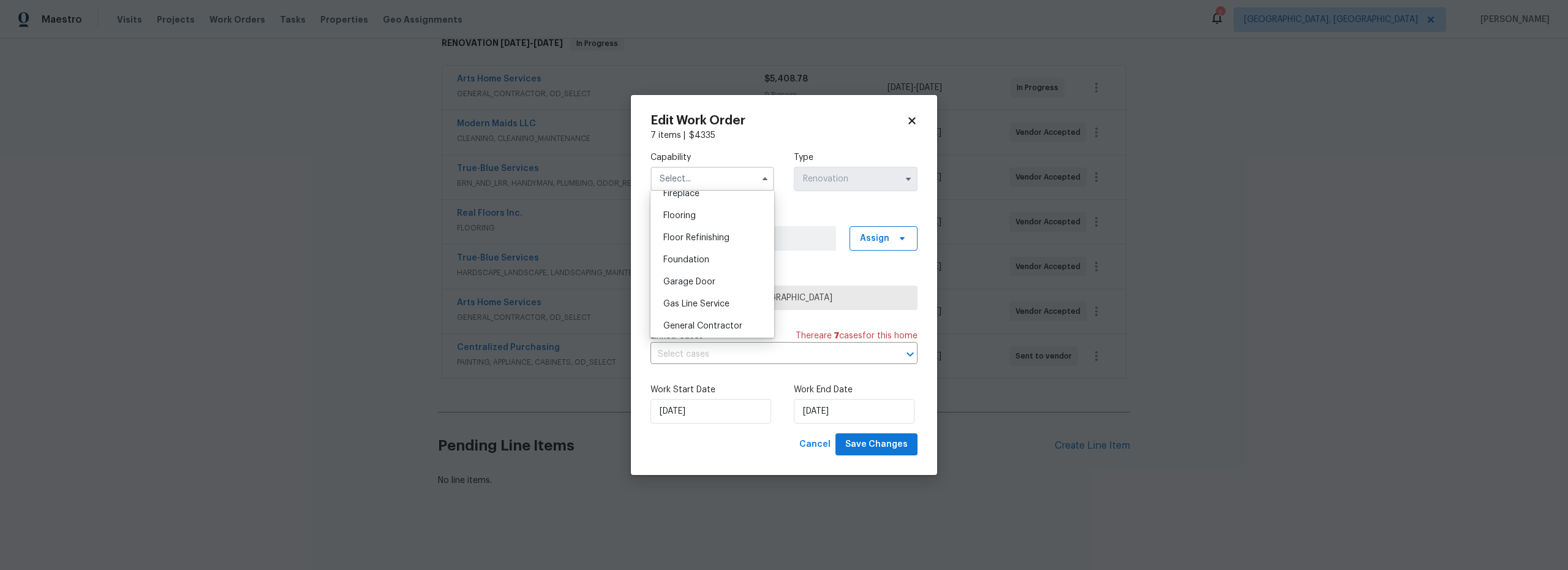
scroll to position [483, 0]
drag, startPoint x: 714, startPoint y: 322, endPoint x: 742, endPoint y: 334, distance: 30.5
click at [714, 312] on span "General Contractor" at bounding box center [703, 307] width 79 height 9
type input "General Contractor"
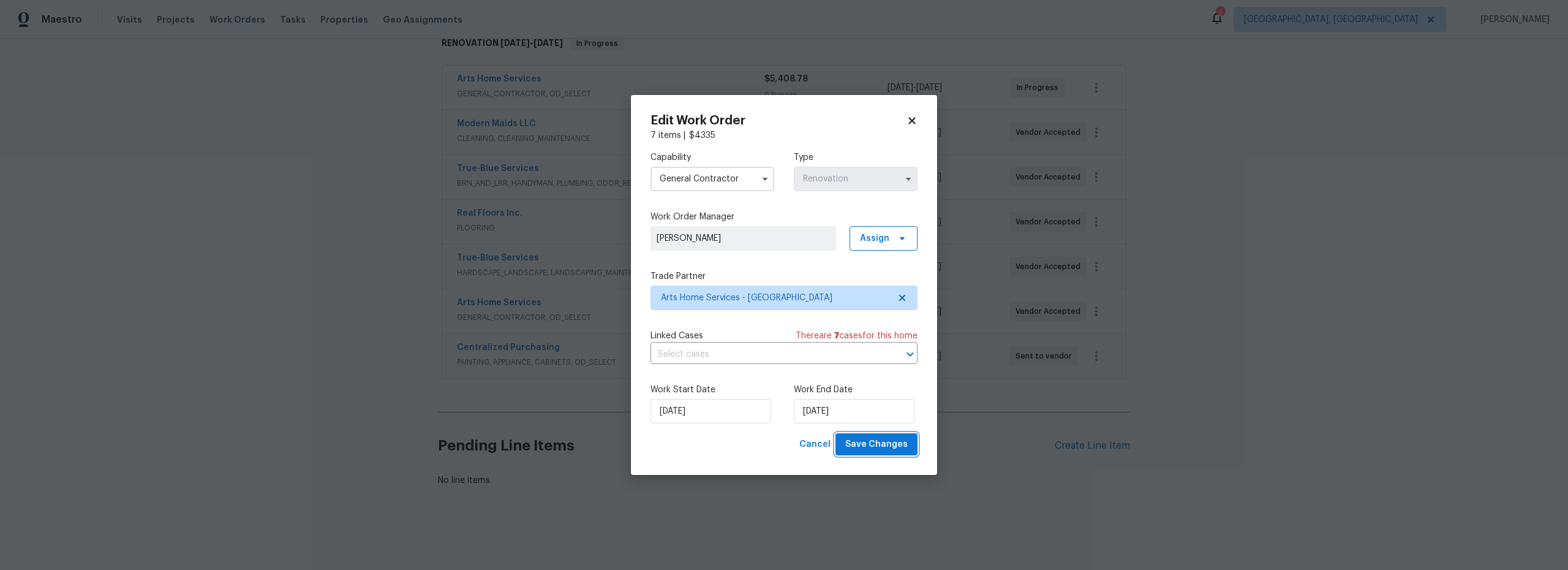
click at [881, 445] on span "Save Changes" at bounding box center [877, 445] width 63 height 15
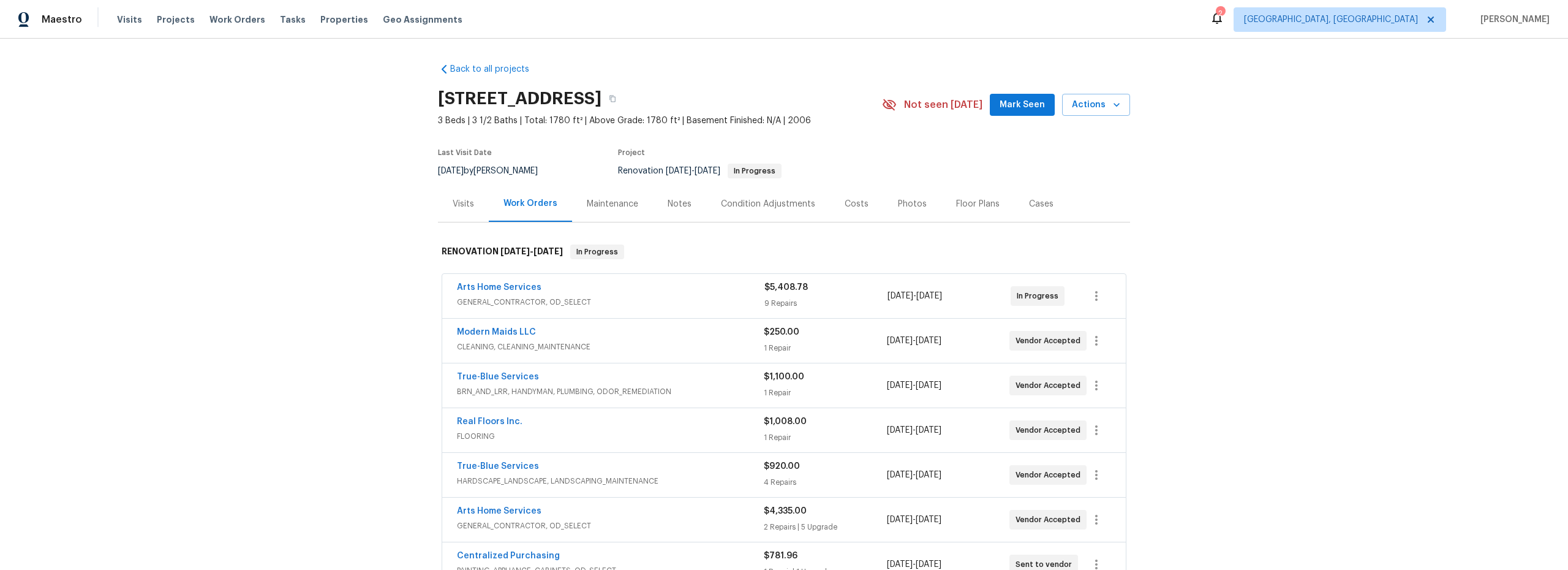
scroll to position [93, 0]
